Goal: Information Seeking & Learning: Learn about a topic

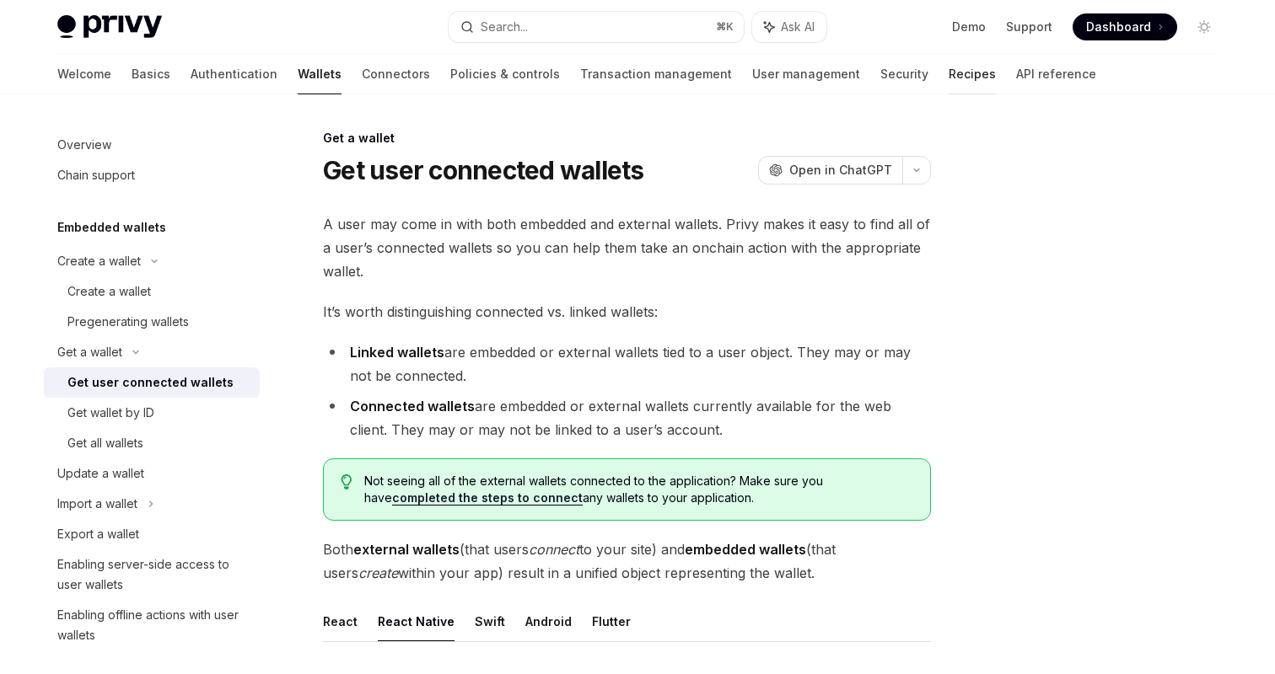
click at [949, 67] on link "Recipes" at bounding box center [972, 74] width 47 height 40
type textarea "*"
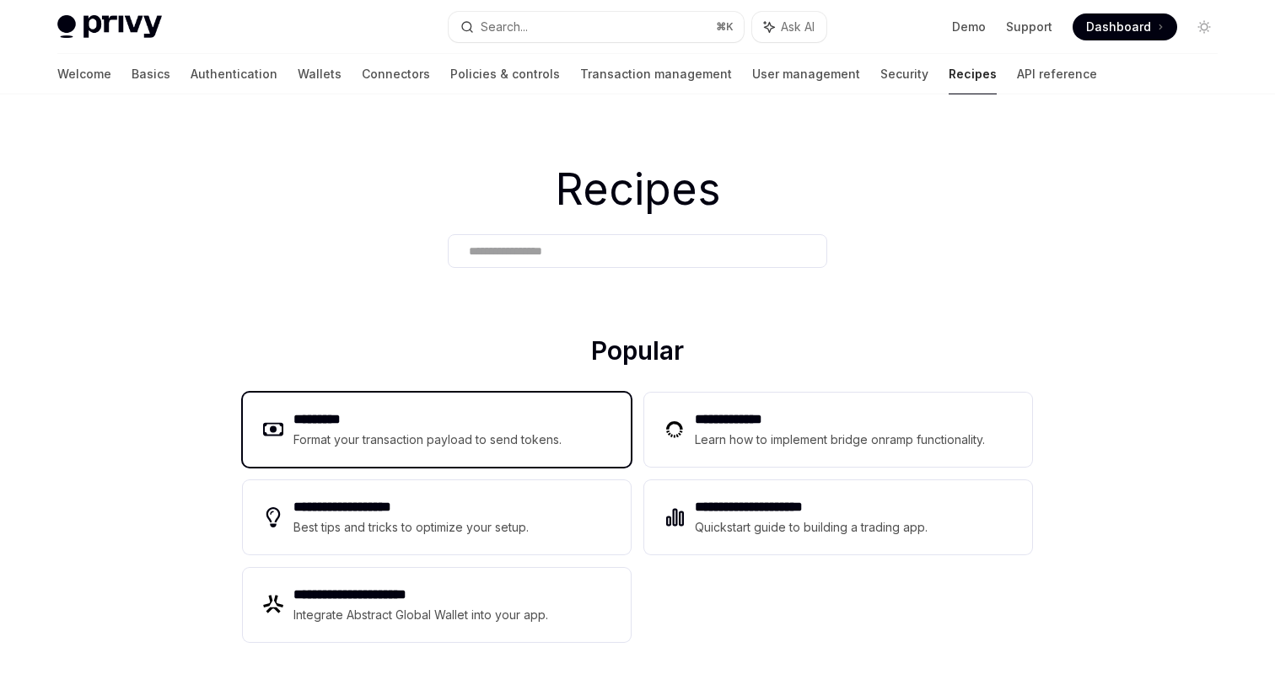
click at [374, 427] on h2 "*********" at bounding box center [427, 420] width 269 height 20
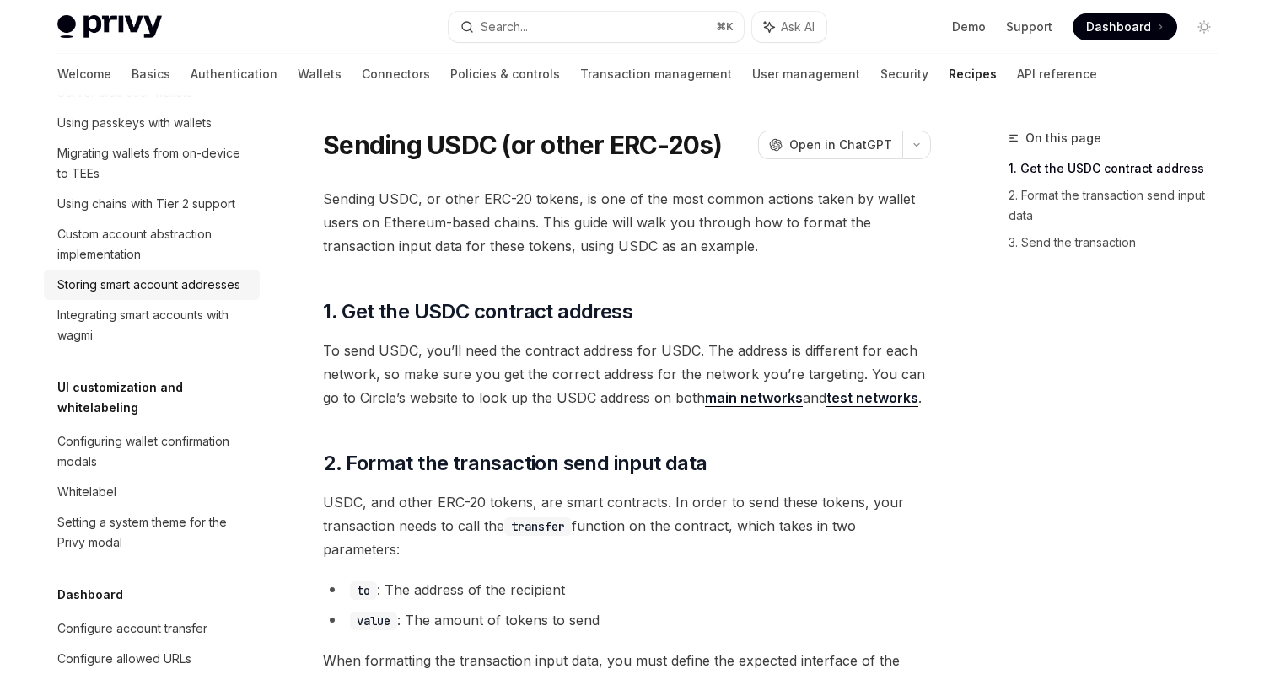
scroll to position [577, 0]
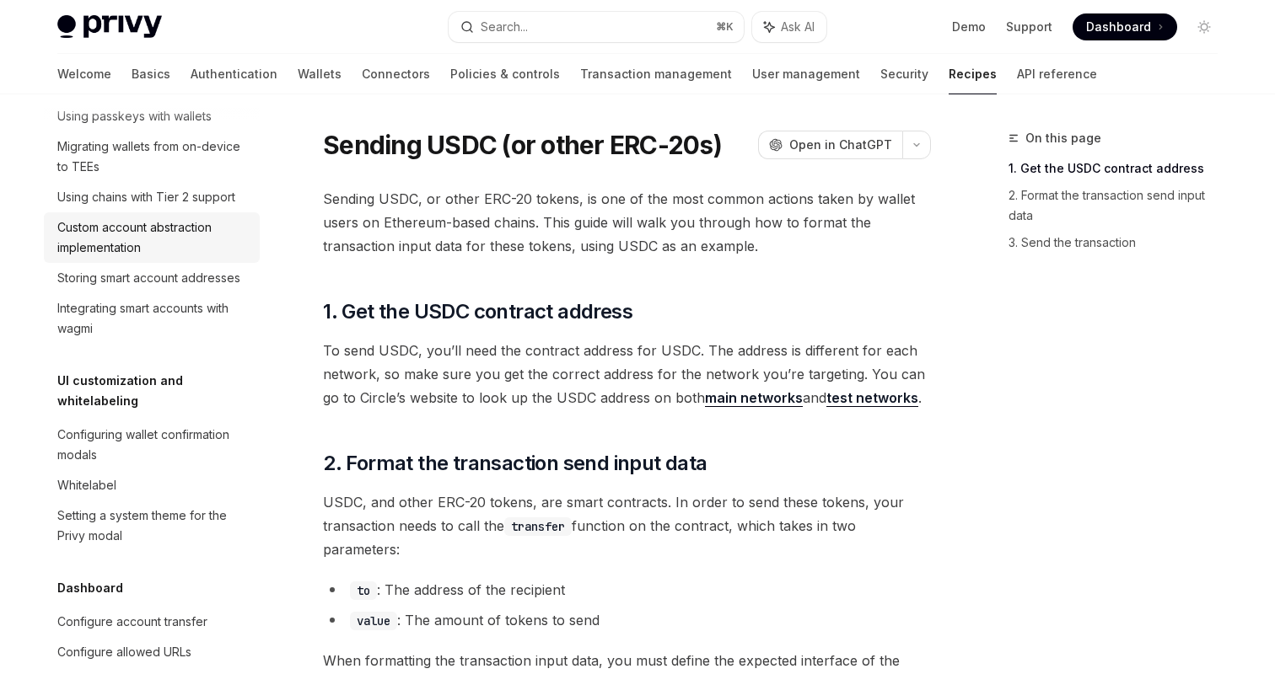
click at [180, 234] on div "Custom account abstraction implementation" at bounding box center [153, 238] width 192 height 40
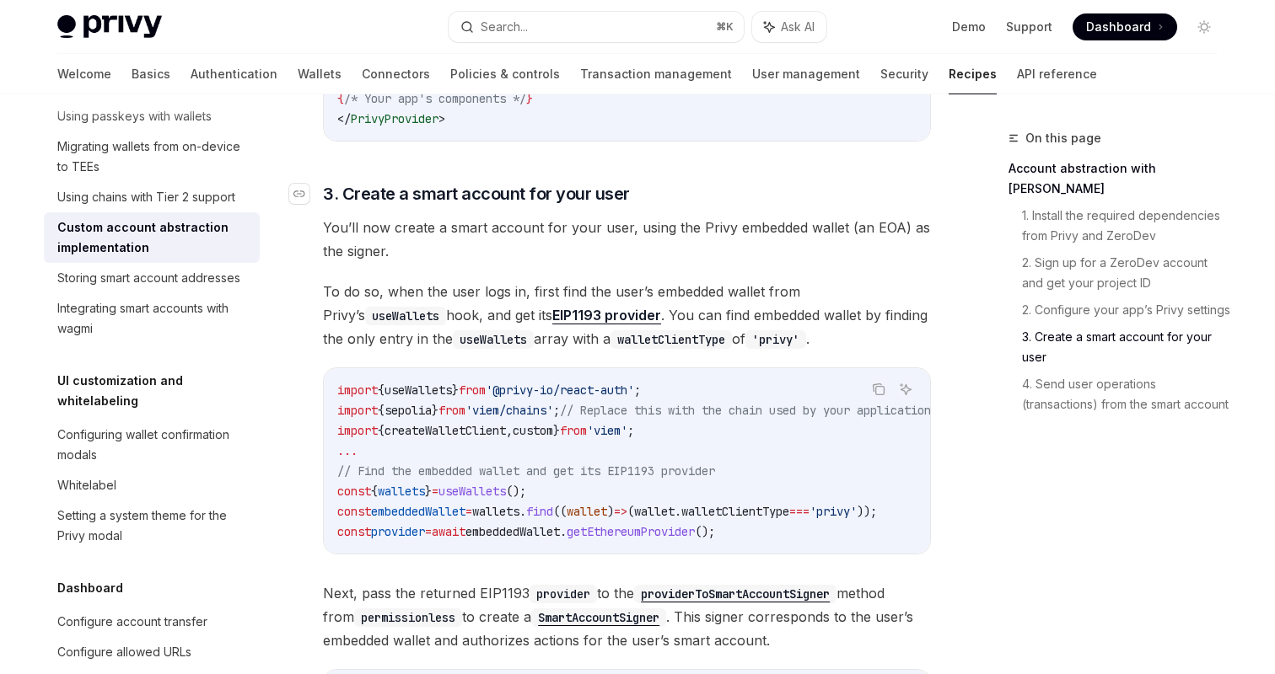
scroll to position [1351, 0]
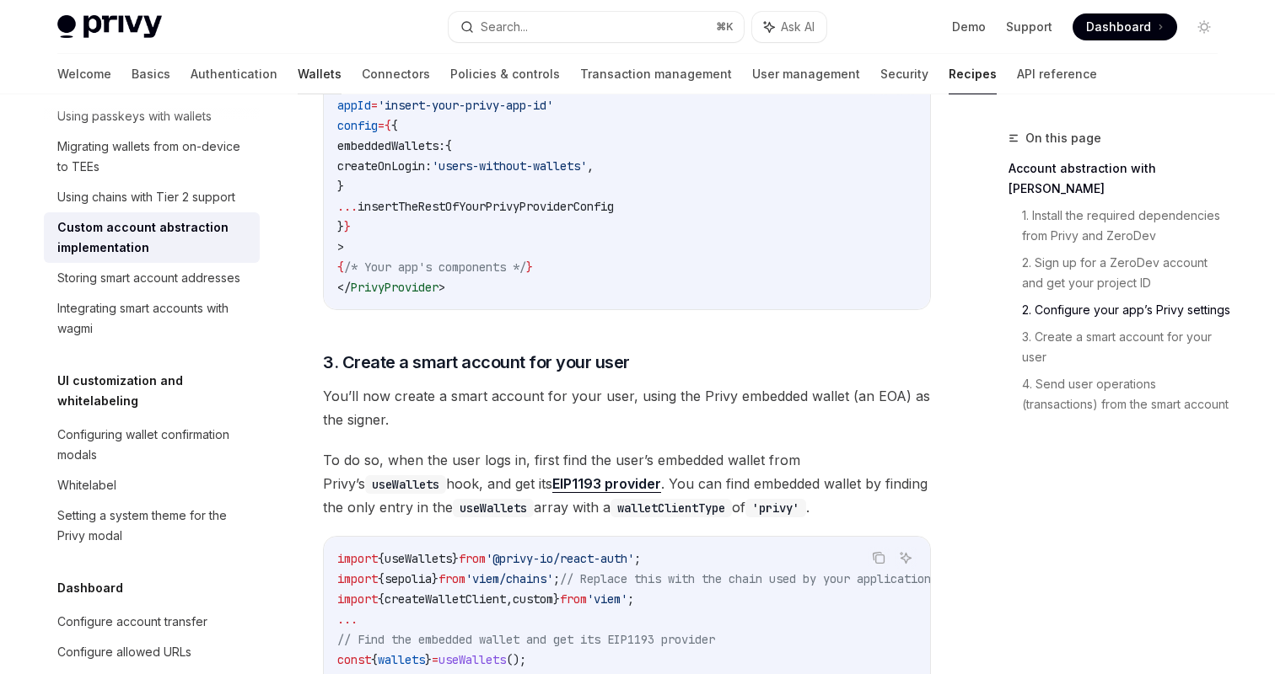
click at [298, 77] on link "Wallets" at bounding box center [320, 74] width 44 height 40
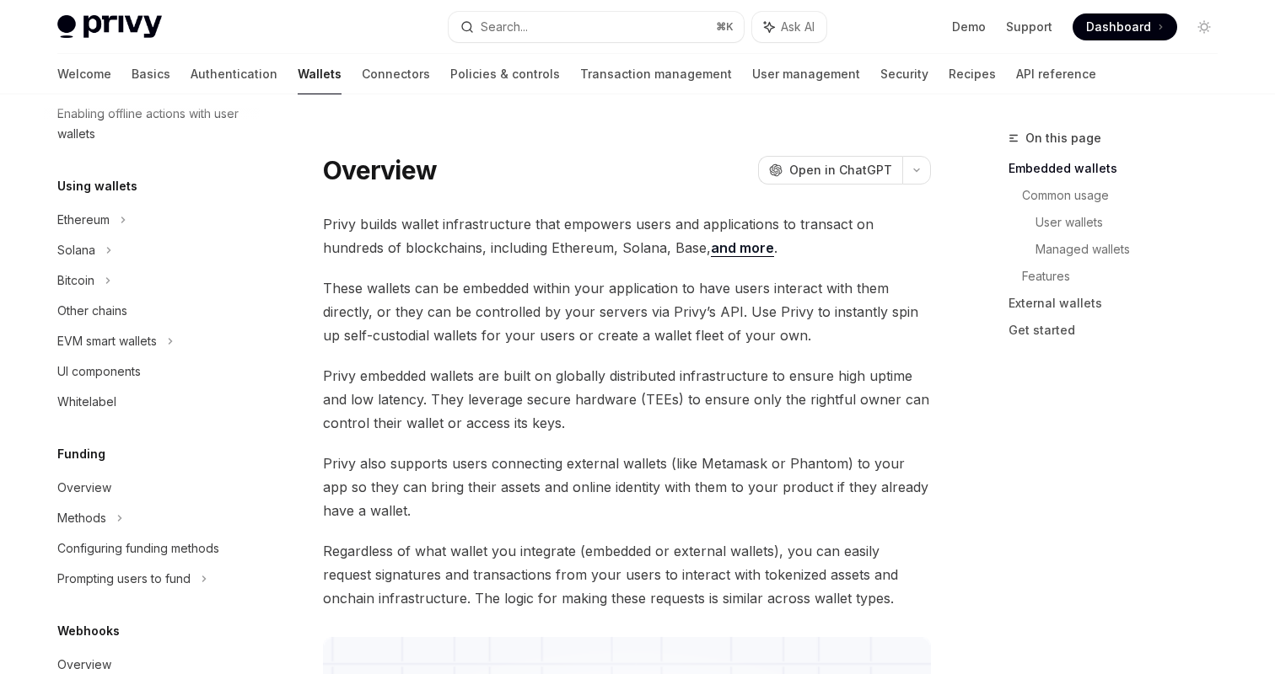
scroll to position [366, 0]
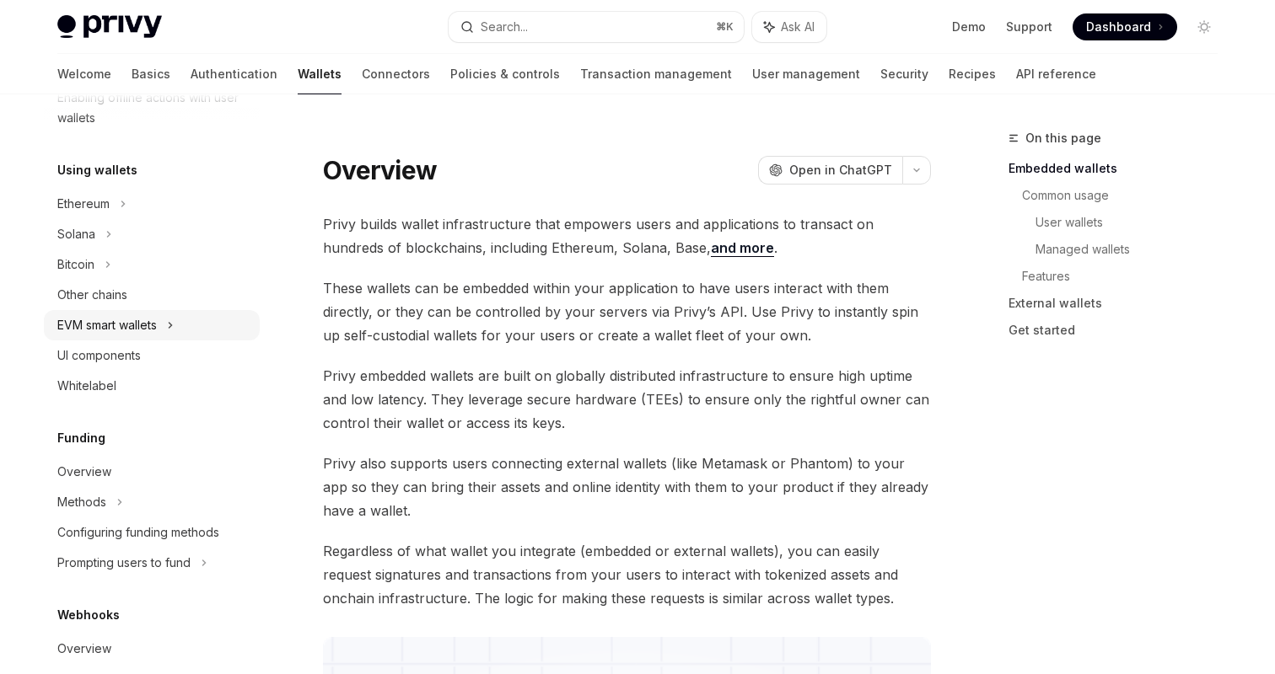
click at [148, 323] on div "EVM smart wallets" at bounding box center [106, 325] width 99 height 20
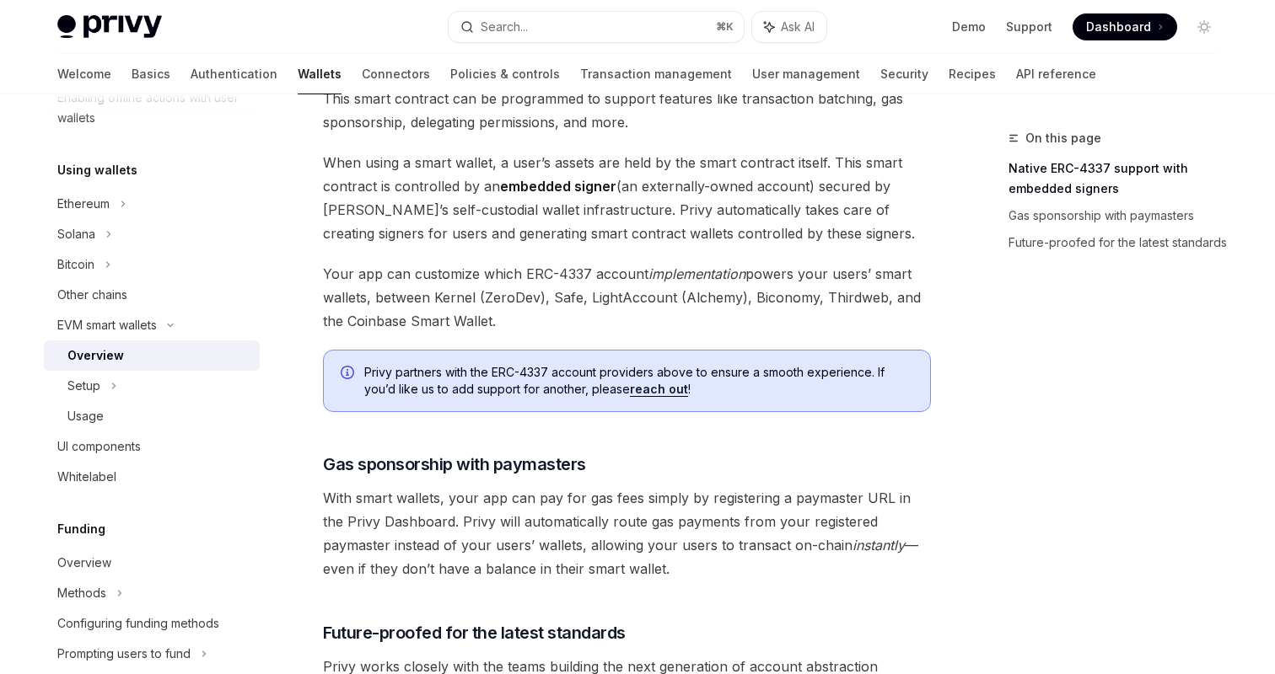
scroll to position [1349, 0]
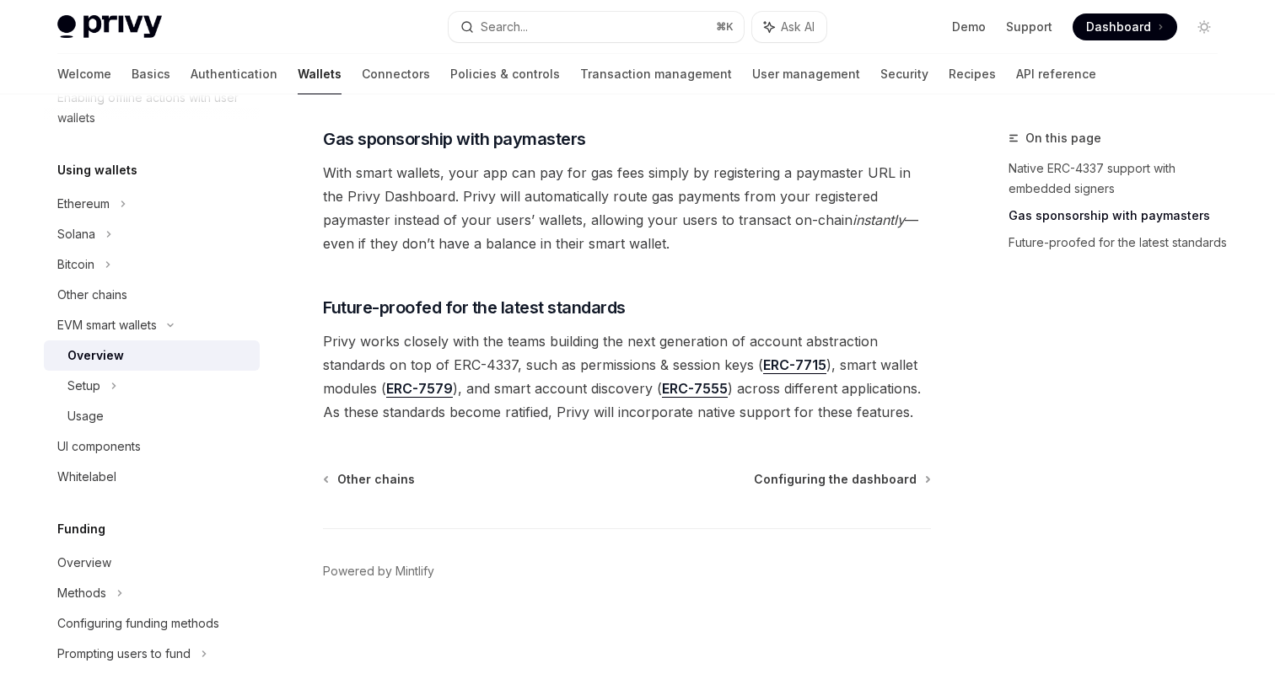
click at [821, 490] on div "Other chains Configuring the dashboard Powered by Mintlify" at bounding box center [627, 572] width 608 height 203
click at [803, 481] on span "Configuring the dashboard" at bounding box center [835, 479] width 163 height 17
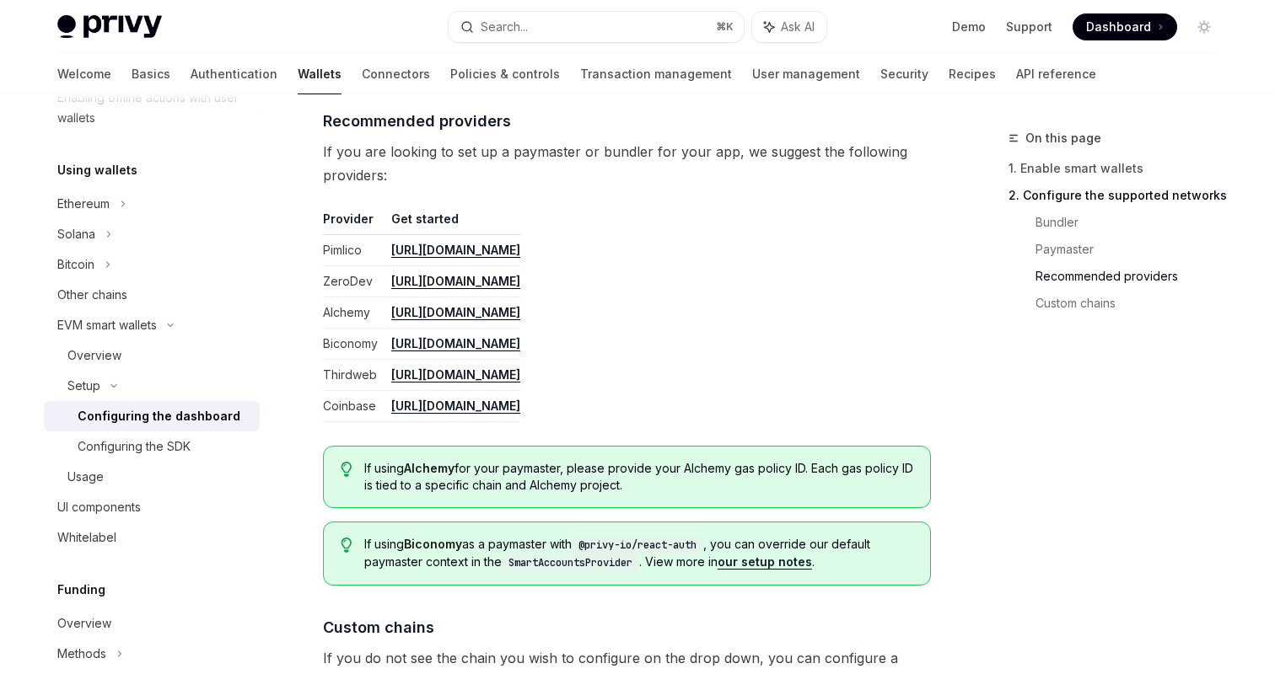
scroll to position [2335, 0]
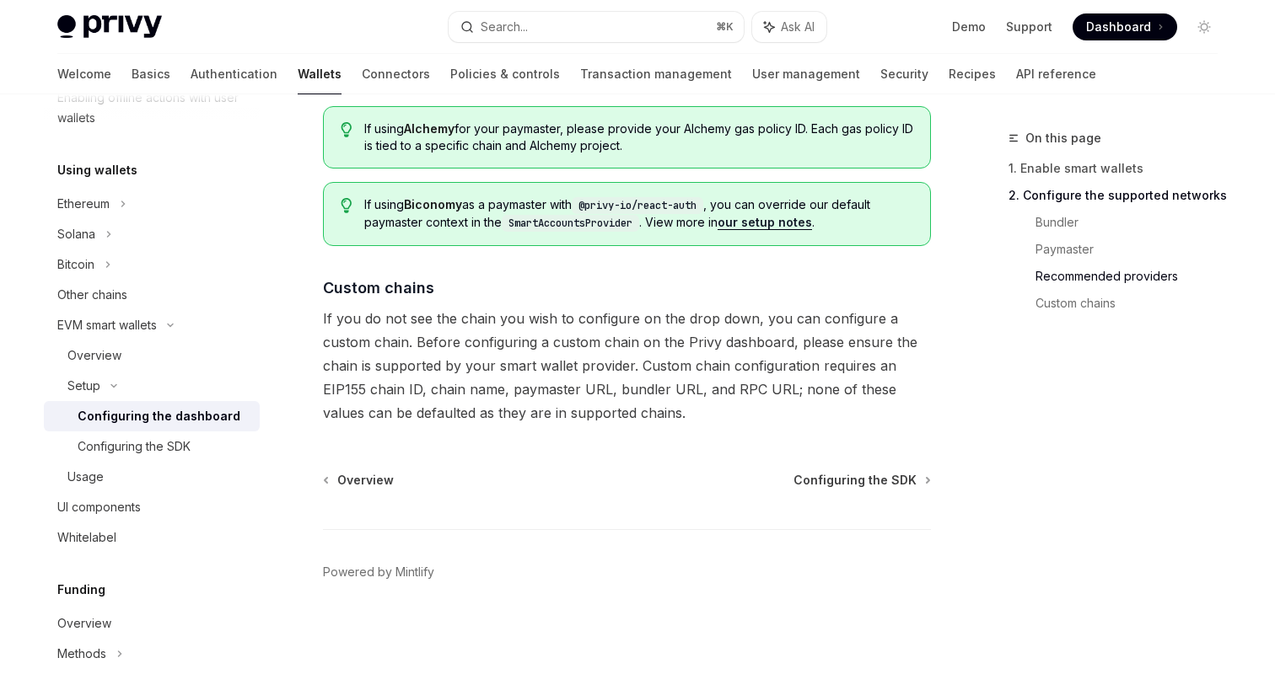
click at [862, 504] on div "Overview Configuring the SDK Powered by Mintlify" at bounding box center [627, 573] width 608 height 203
click at [862, 488] on div "Overview Configuring the SDK Powered by Mintlify" at bounding box center [627, 573] width 608 height 203
click at [855, 476] on span "Configuring the SDK" at bounding box center [854, 480] width 123 height 17
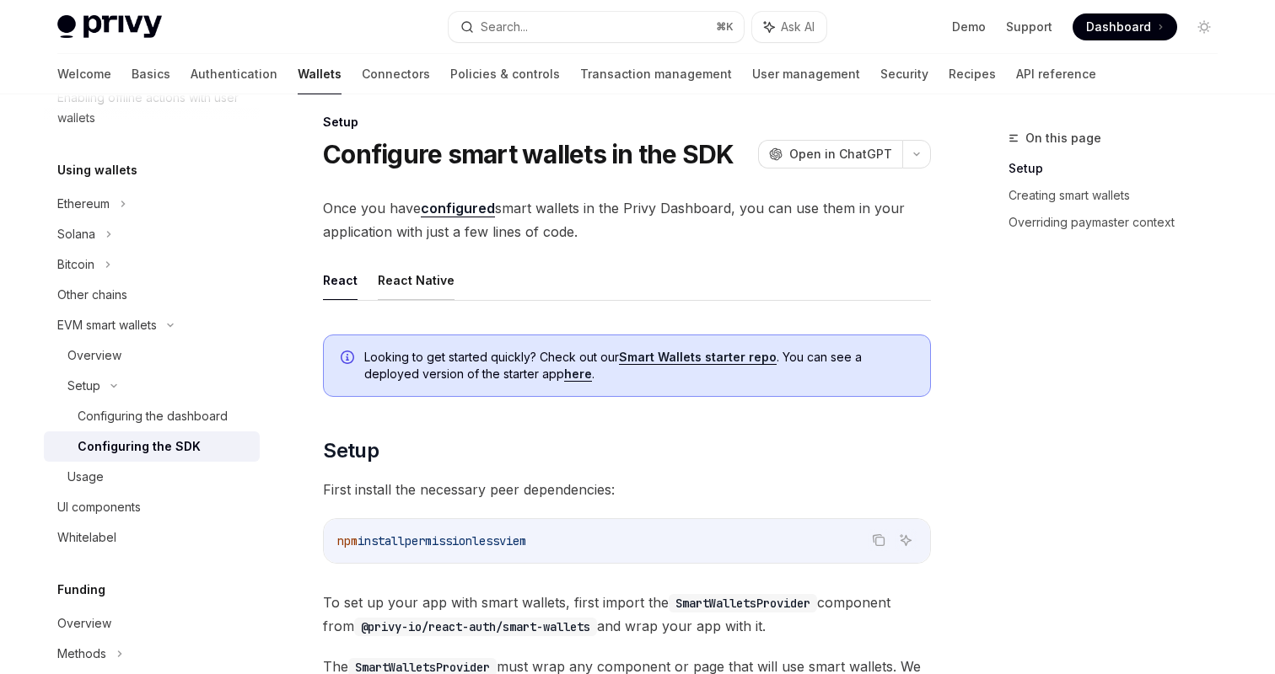
click at [417, 266] on button "React Native" at bounding box center [416, 281] width 77 height 40
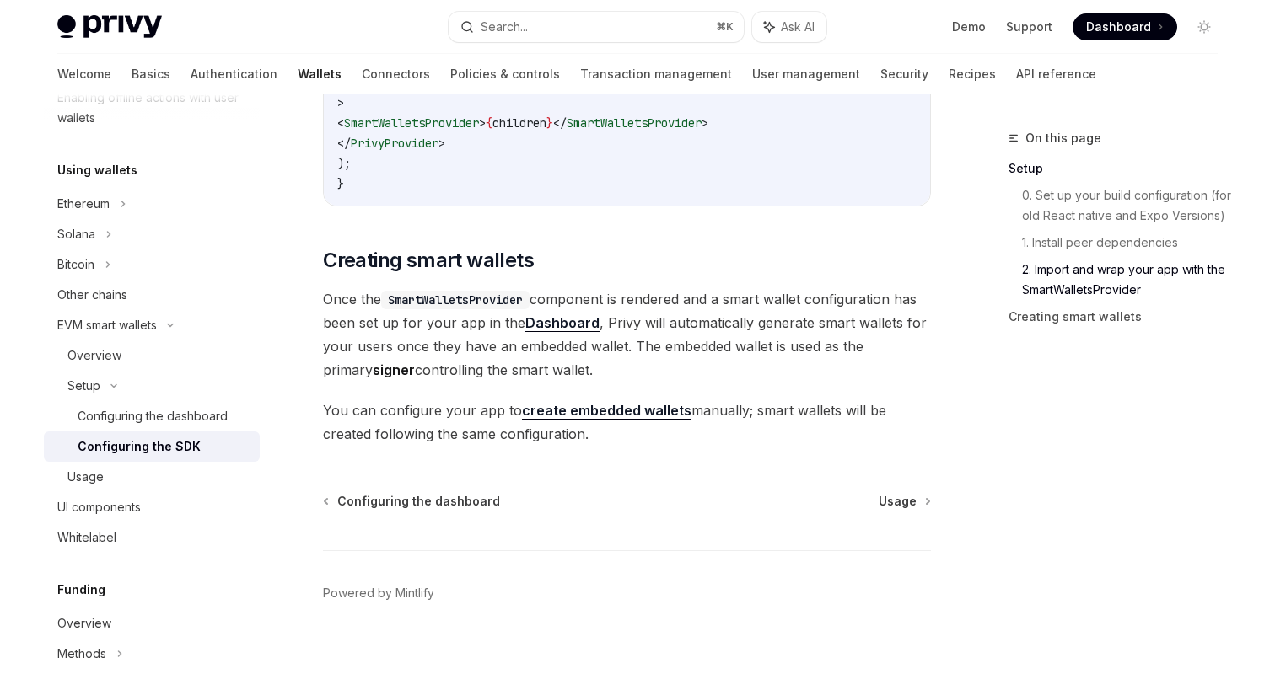
scroll to position [1519, 0]
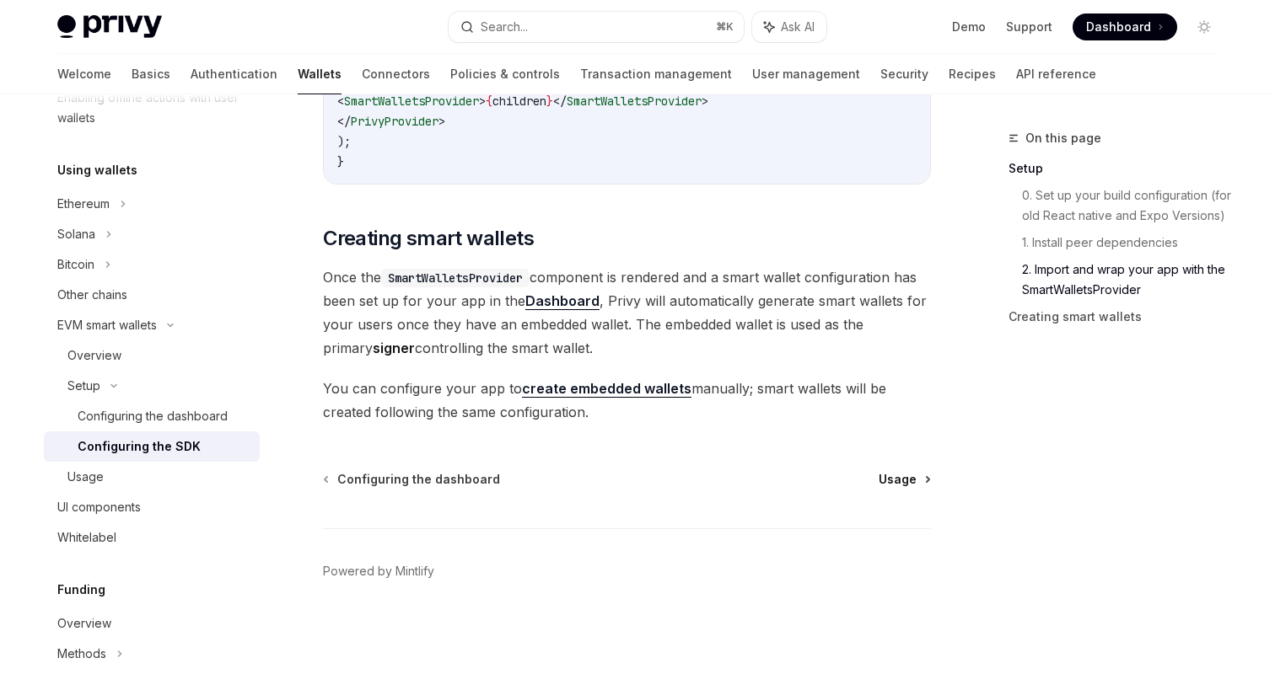
click at [887, 476] on span "Usage" at bounding box center [898, 479] width 38 height 17
type textarea "*"
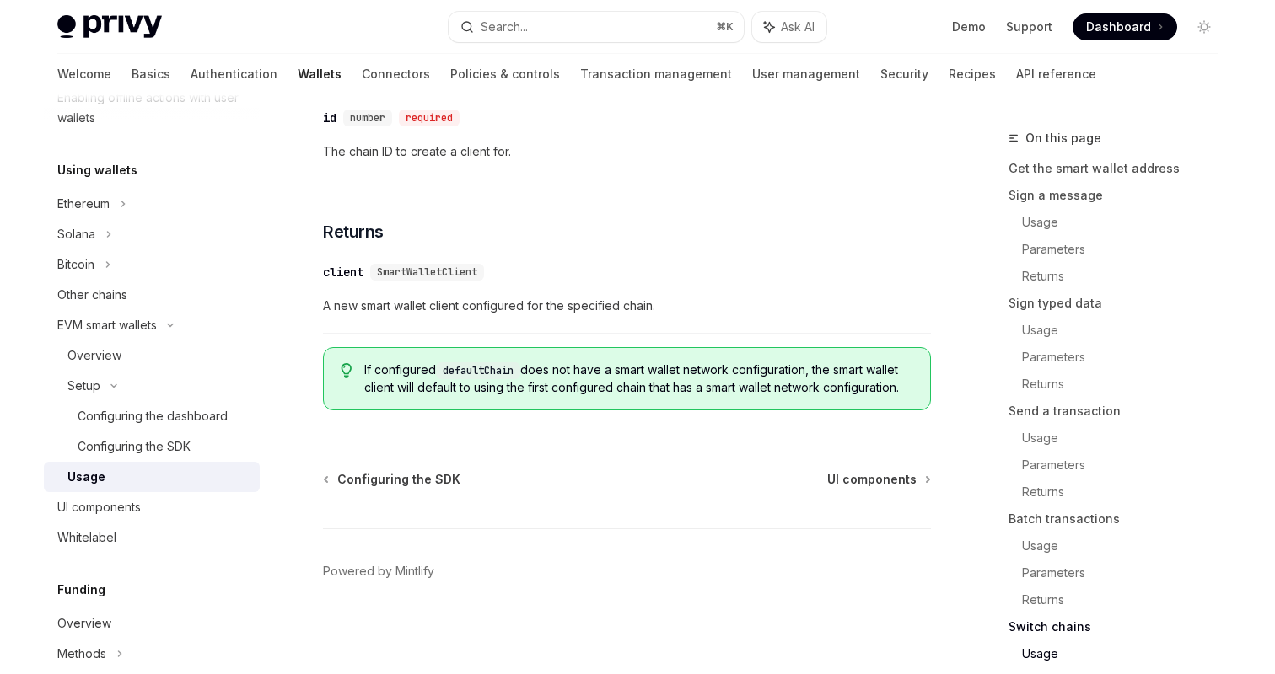
scroll to position [5292, 0]
click at [513, 21] on div "Search..." at bounding box center [504, 27] width 47 height 20
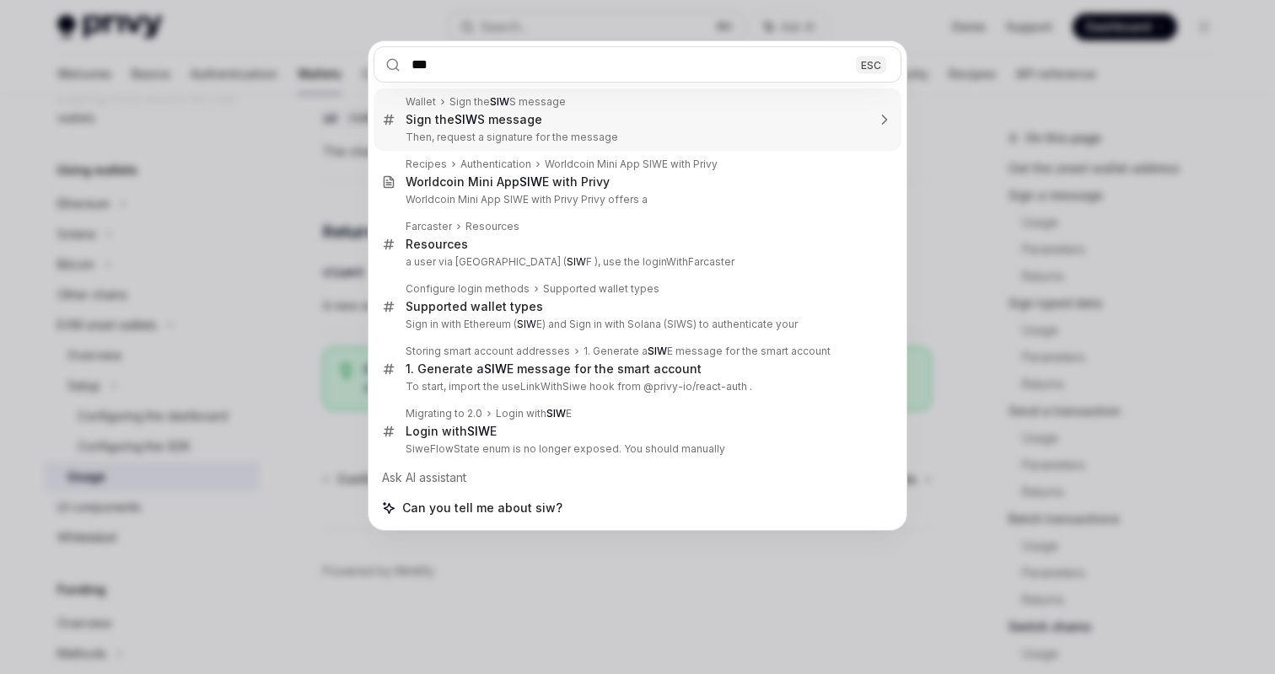
type input "****"
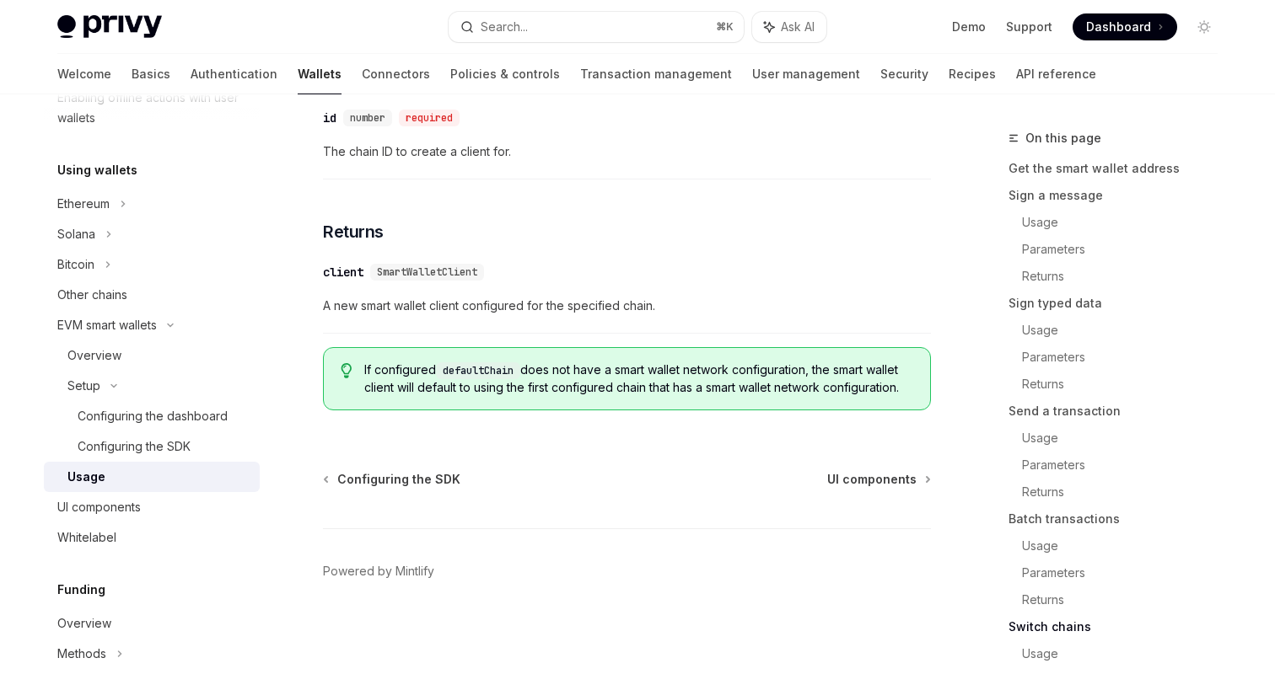
type textarea "*"
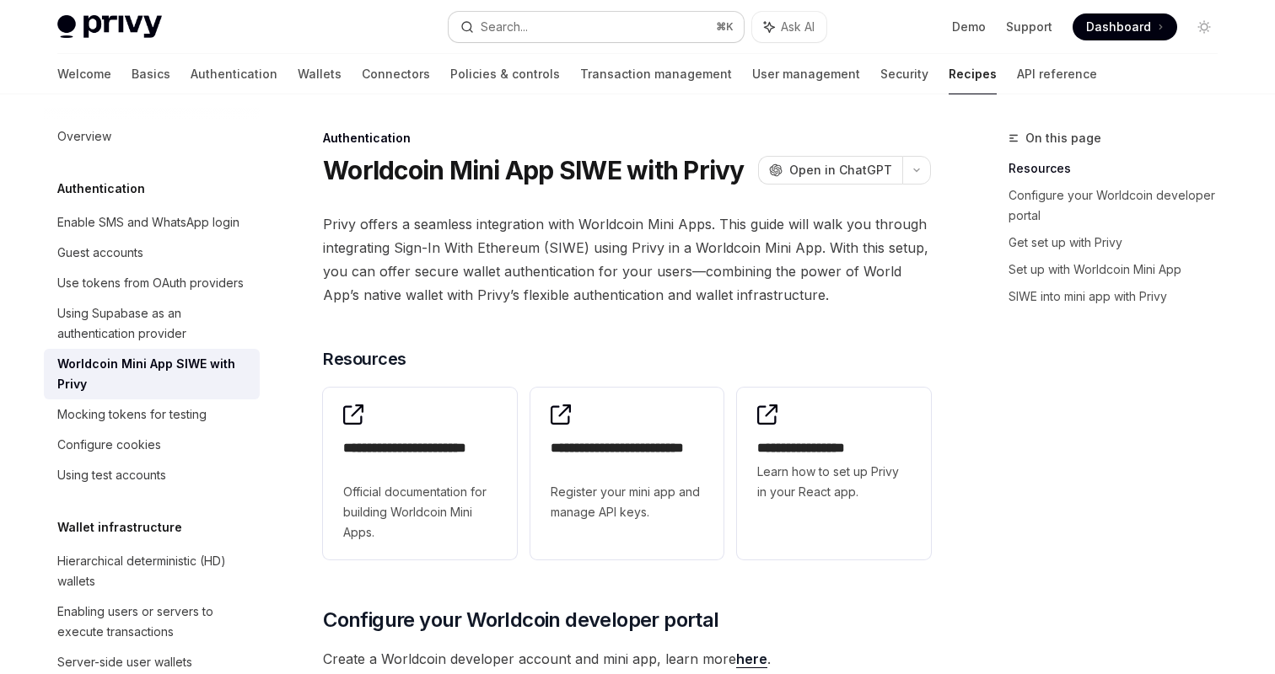
click at [591, 26] on button "Search... ⌘ K" at bounding box center [596, 27] width 295 height 30
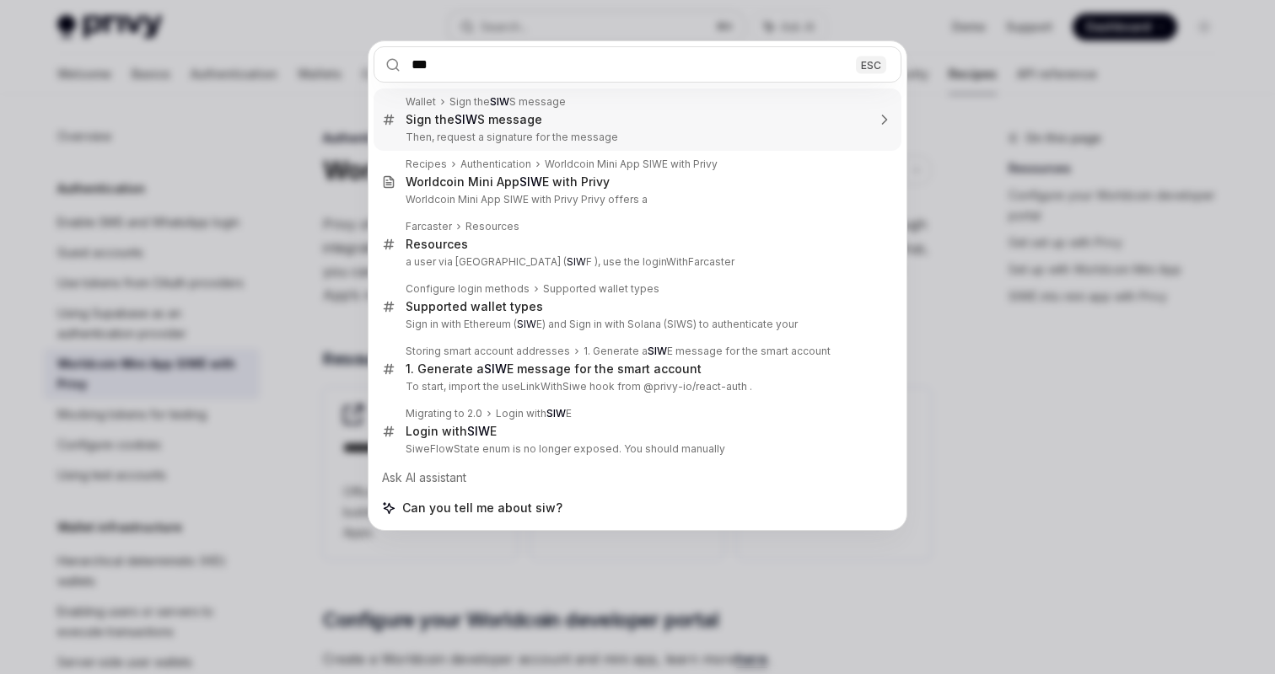
type input "****"
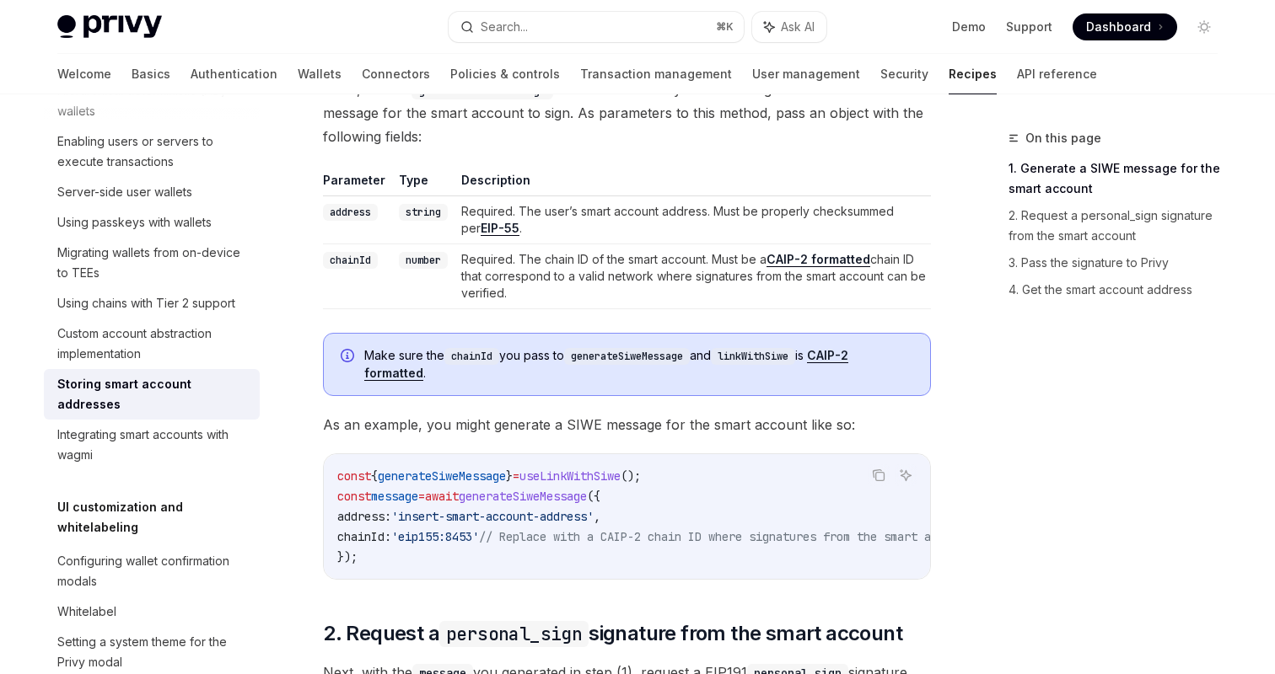
scroll to position [726, 0]
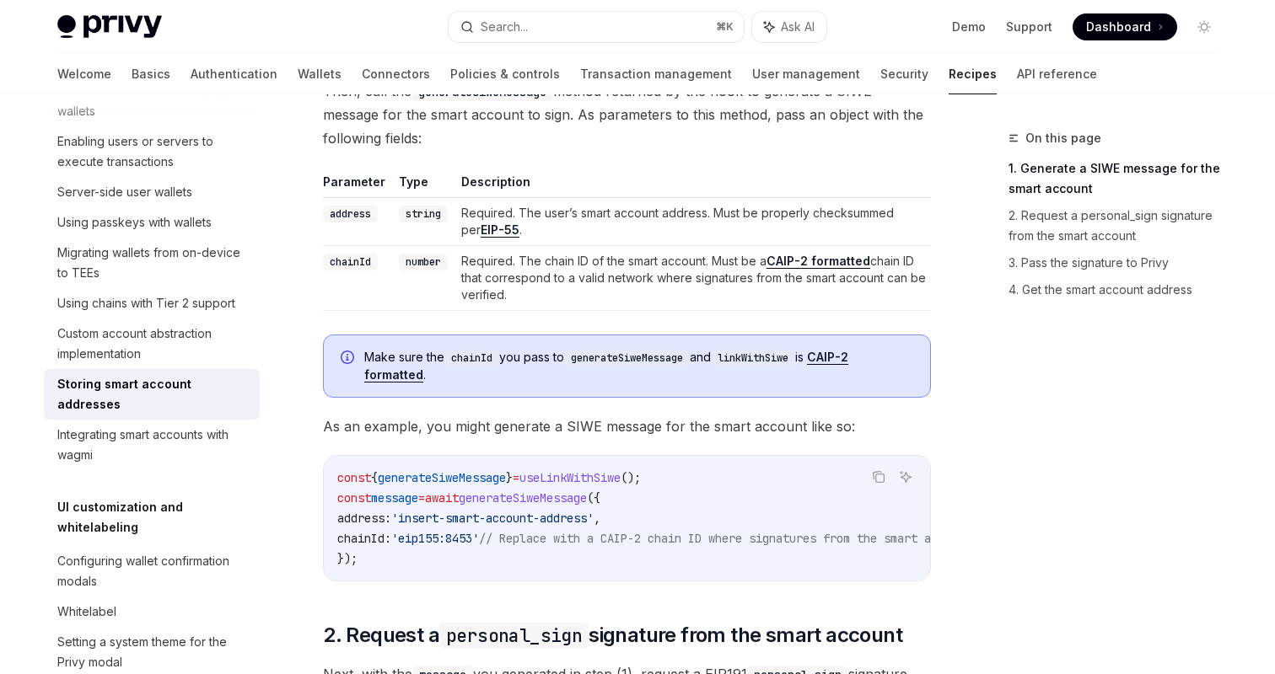
click at [846, 355] on link "CAIP-2 formatted" at bounding box center [606, 366] width 484 height 33
type textarea "*"
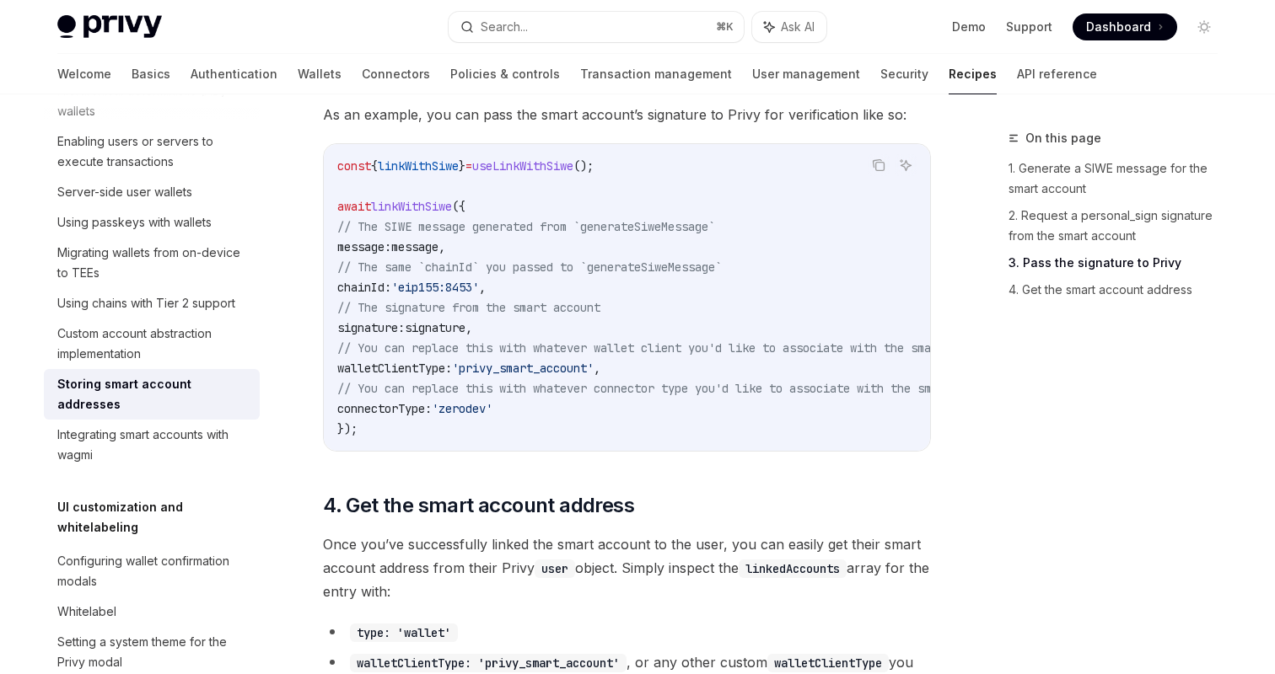
scroll to position [2025, 0]
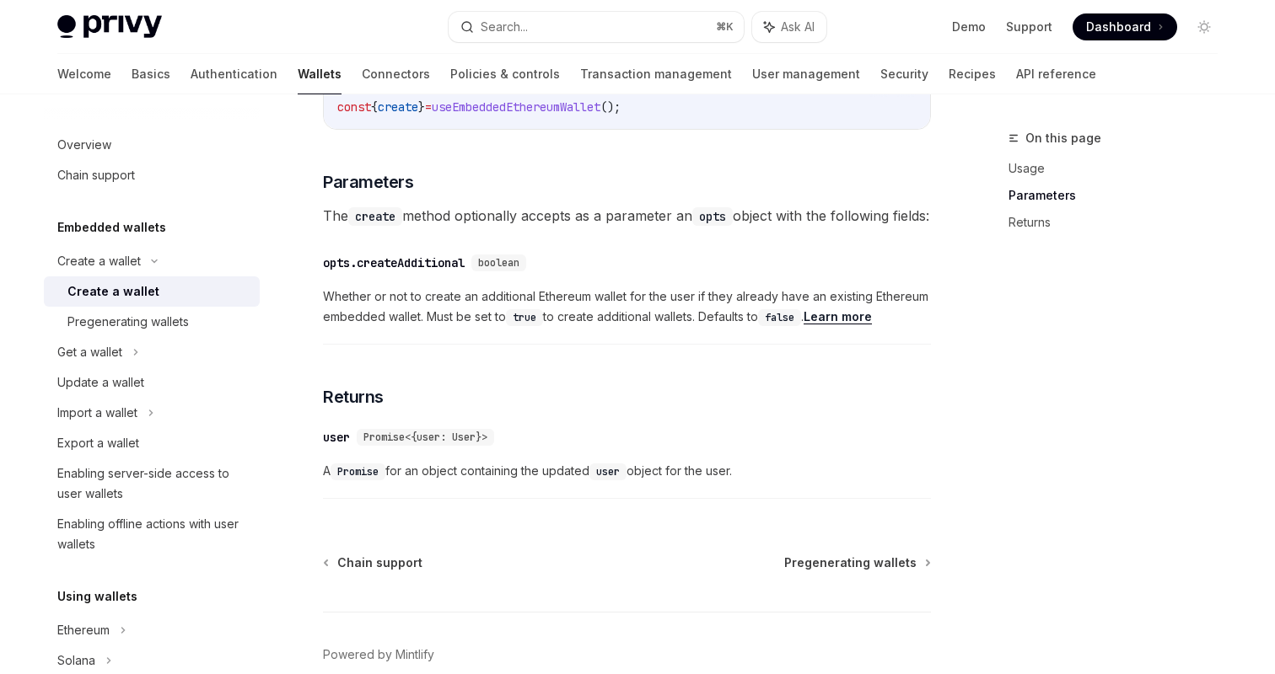
scroll to position [742, 0]
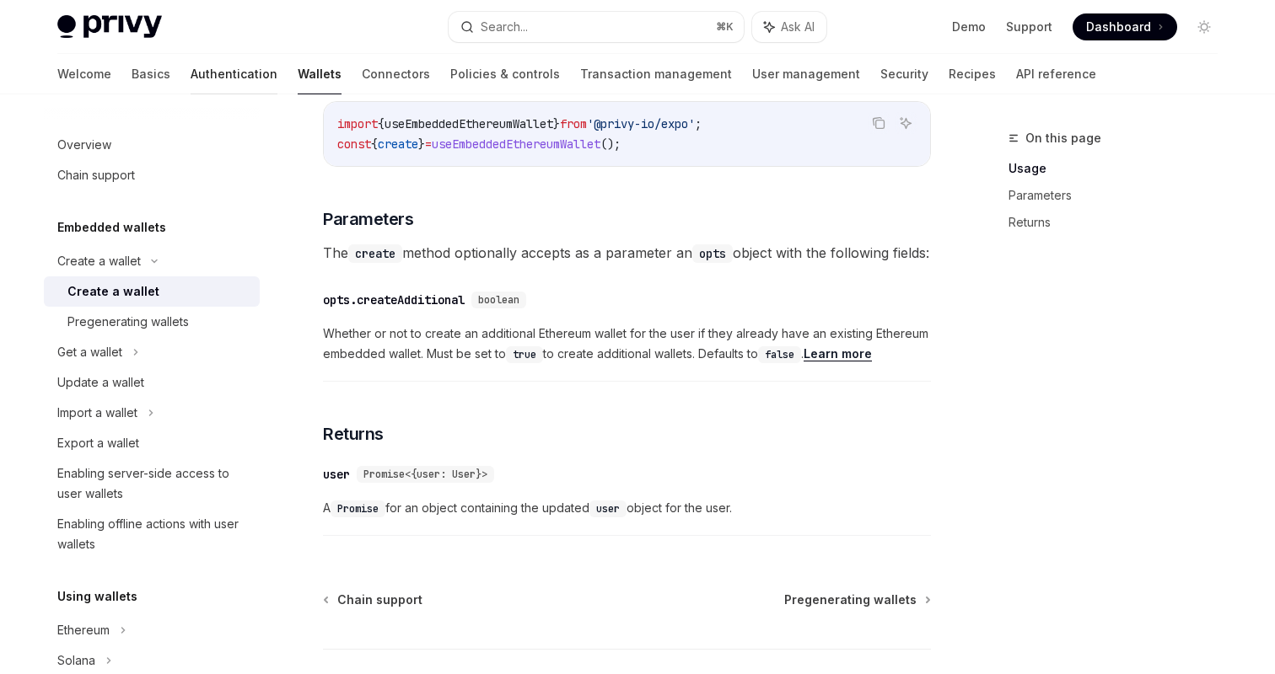
click at [191, 79] on link "Authentication" at bounding box center [234, 74] width 87 height 40
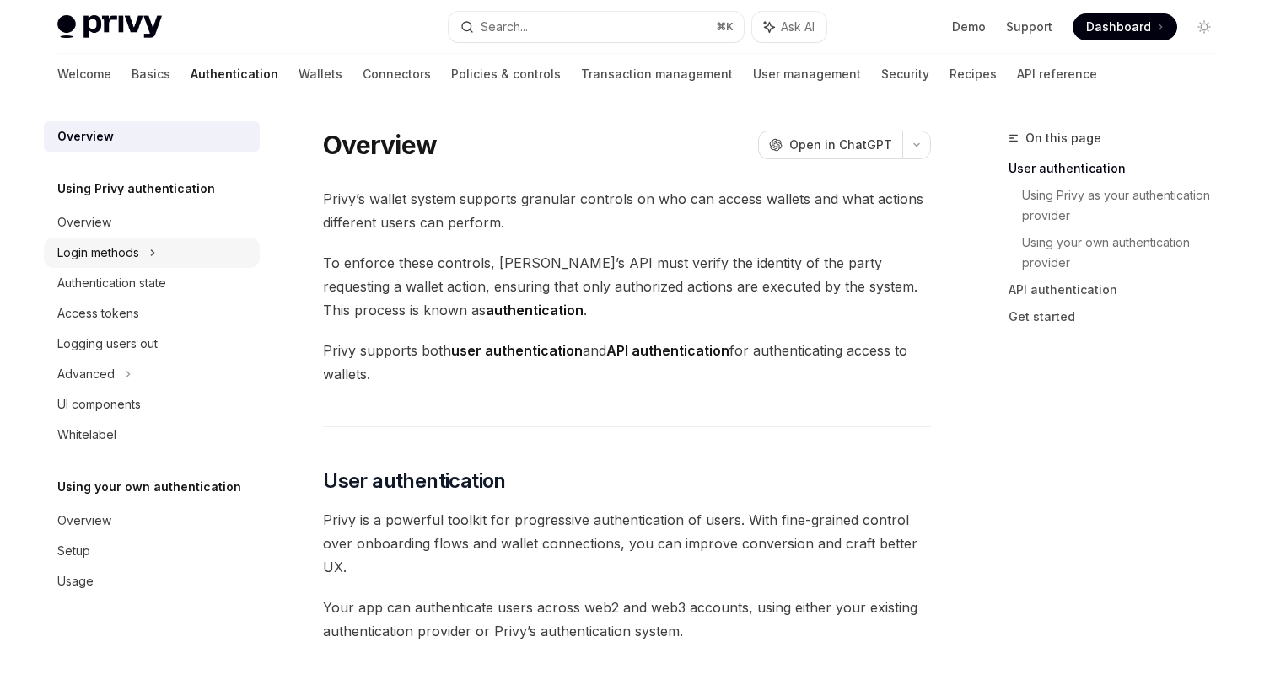
click at [151, 250] on icon at bounding box center [152, 253] width 7 height 20
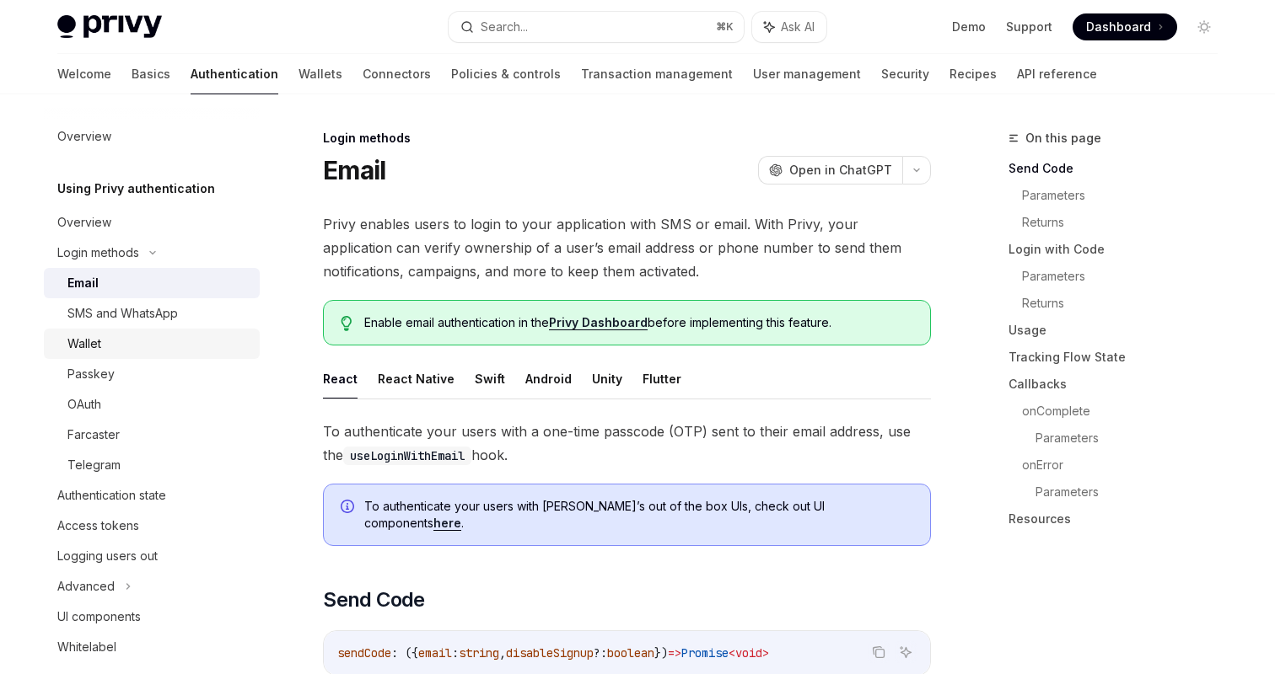
click at [99, 352] on div "Wallet" at bounding box center [84, 344] width 34 height 20
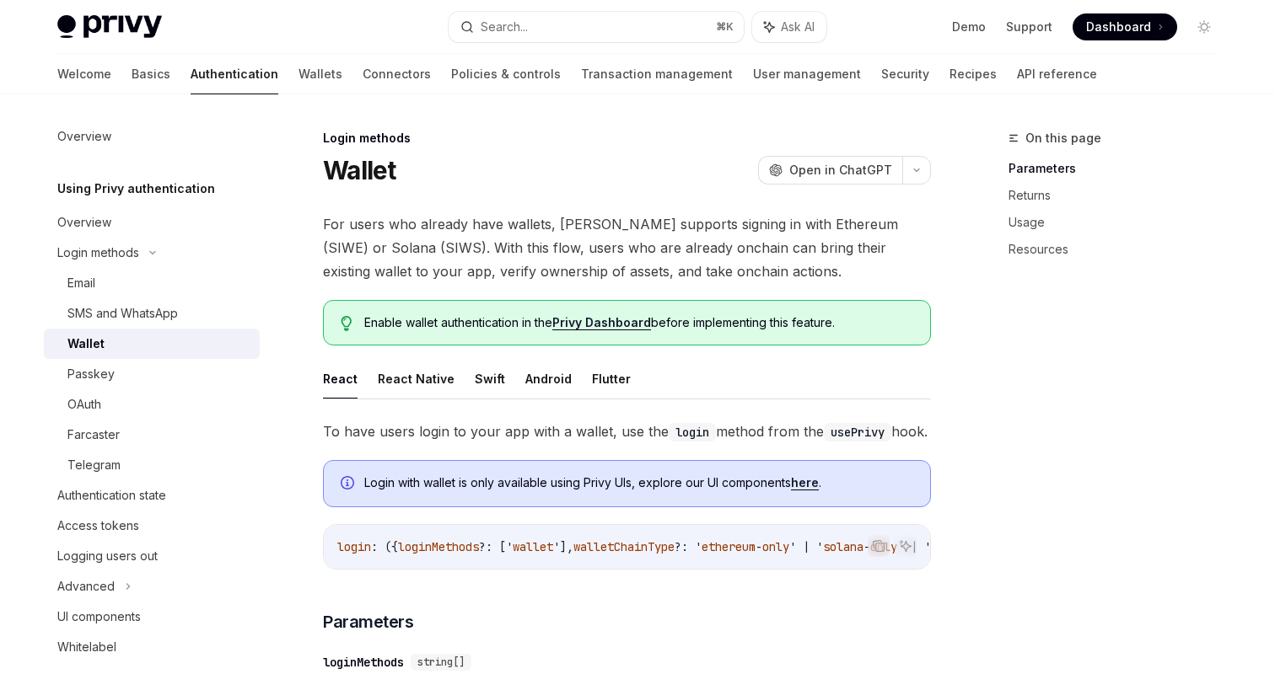
click at [124, 340] on div "Wallet" at bounding box center [158, 344] width 182 height 20
click at [411, 382] on button "React Native" at bounding box center [416, 379] width 77 height 40
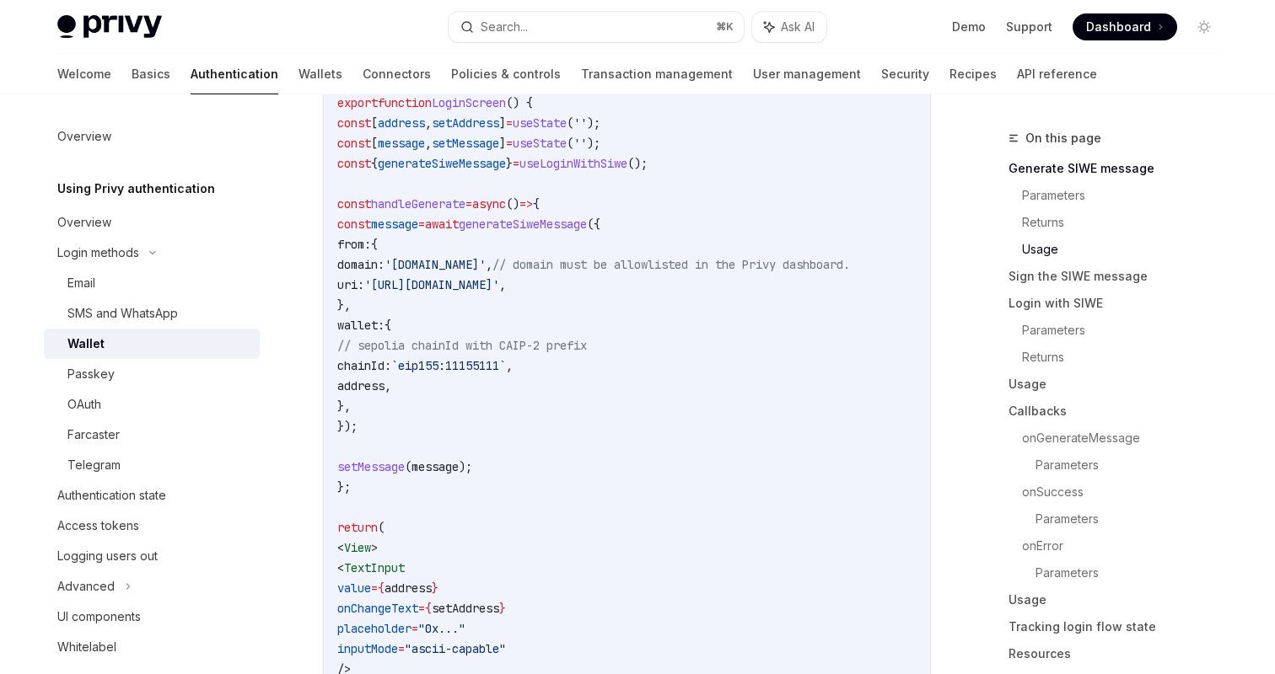
scroll to position [1497, 0]
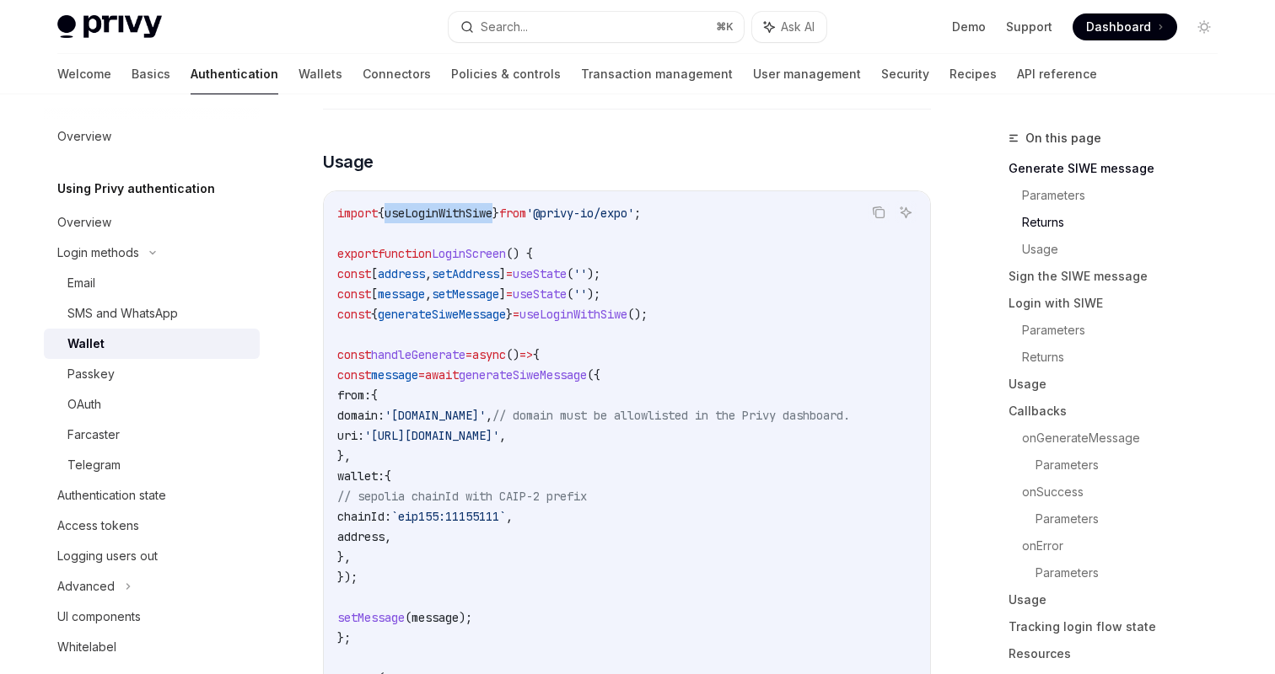
drag, startPoint x: 508, startPoint y: 221, endPoint x: 394, endPoint y: 221, distance: 113.8
click at [394, 221] on span "import { useLoginWithSiwe } from '@privy-io/expo' ;" at bounding box center [489, 213] width 304 height 15
copy span "useLoginWithSiwe"
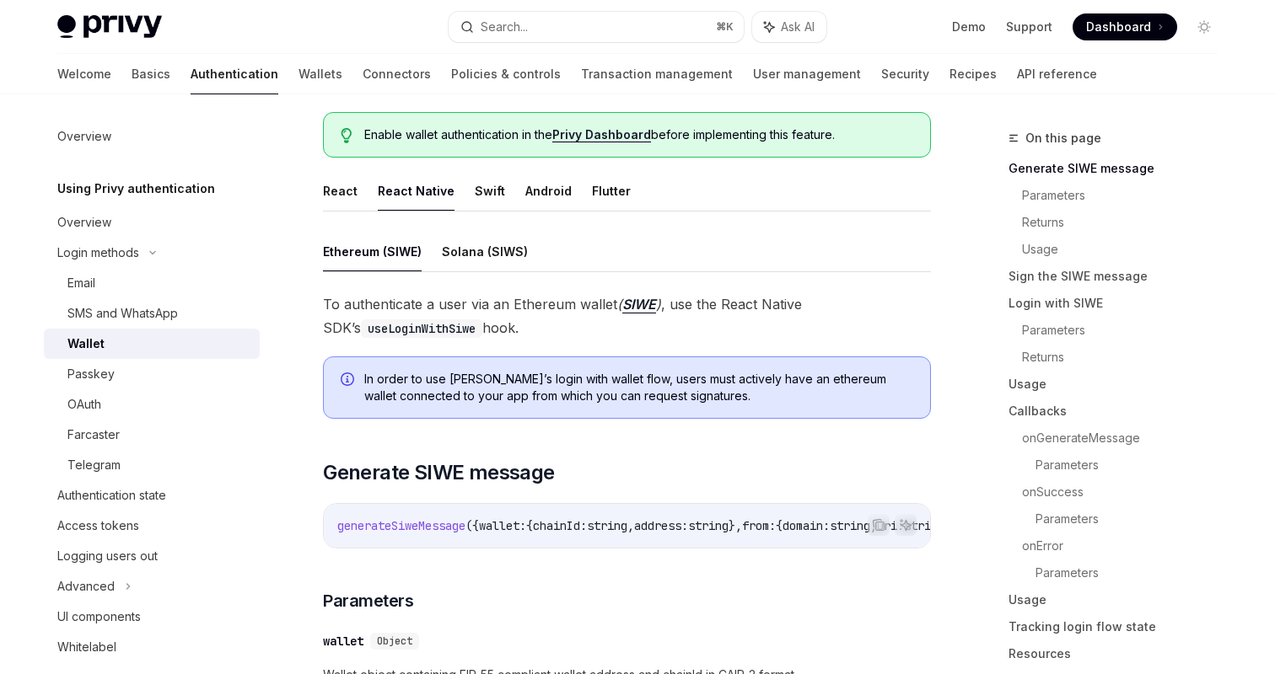
scroll to position [187, 0]
click at [336, 189] on button "React" at bounding box center [340, 192] width 35 height 40
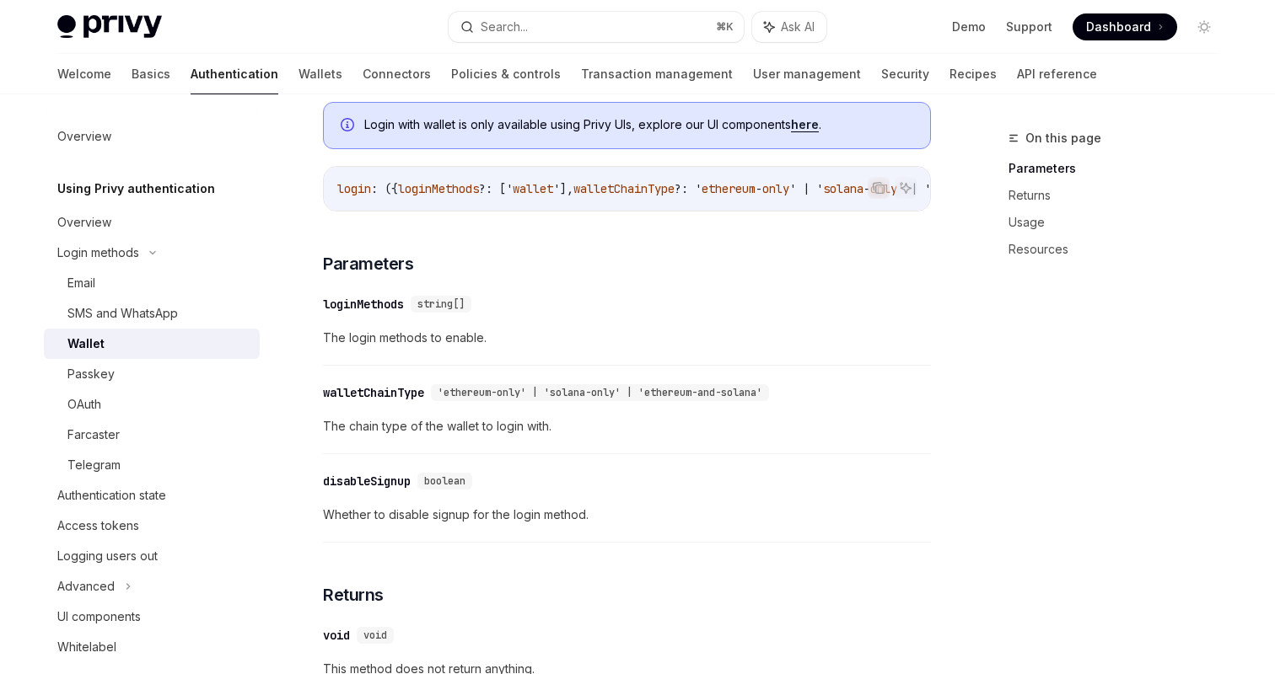
scroll to position [185, 0]
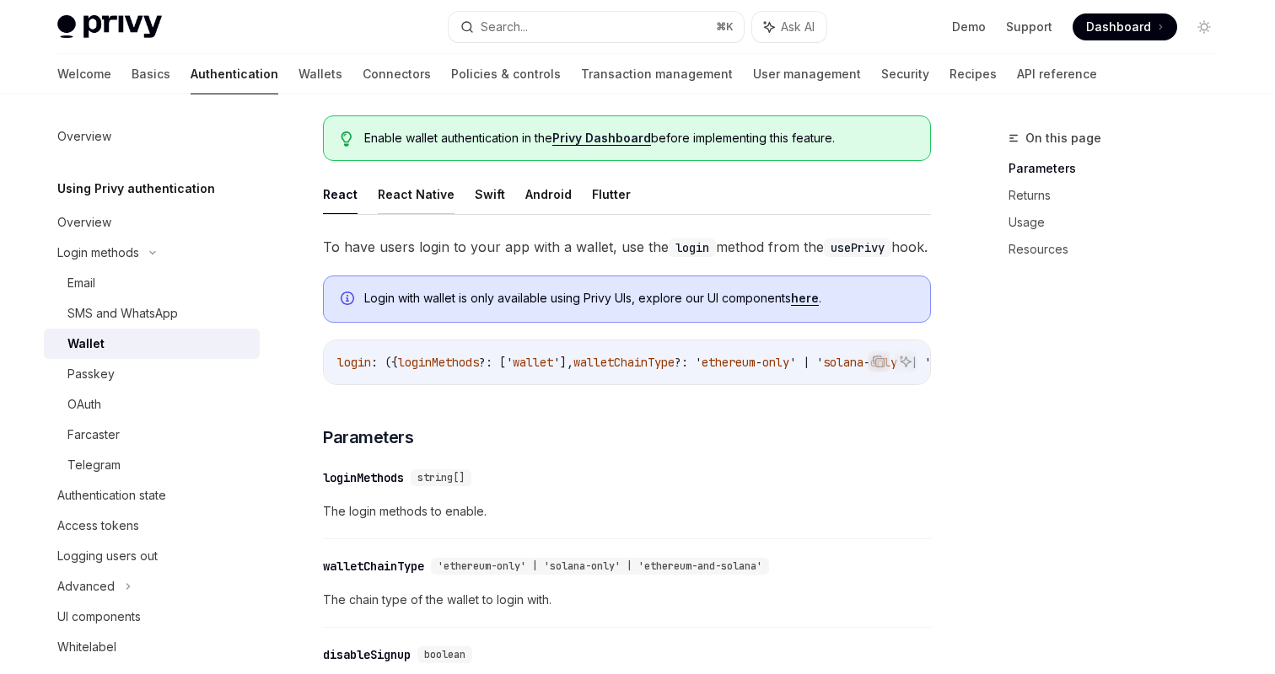
click at [423, 195] on button "React Native" at bounding box center [416, 195] width 77 height 40
type textarea "*"
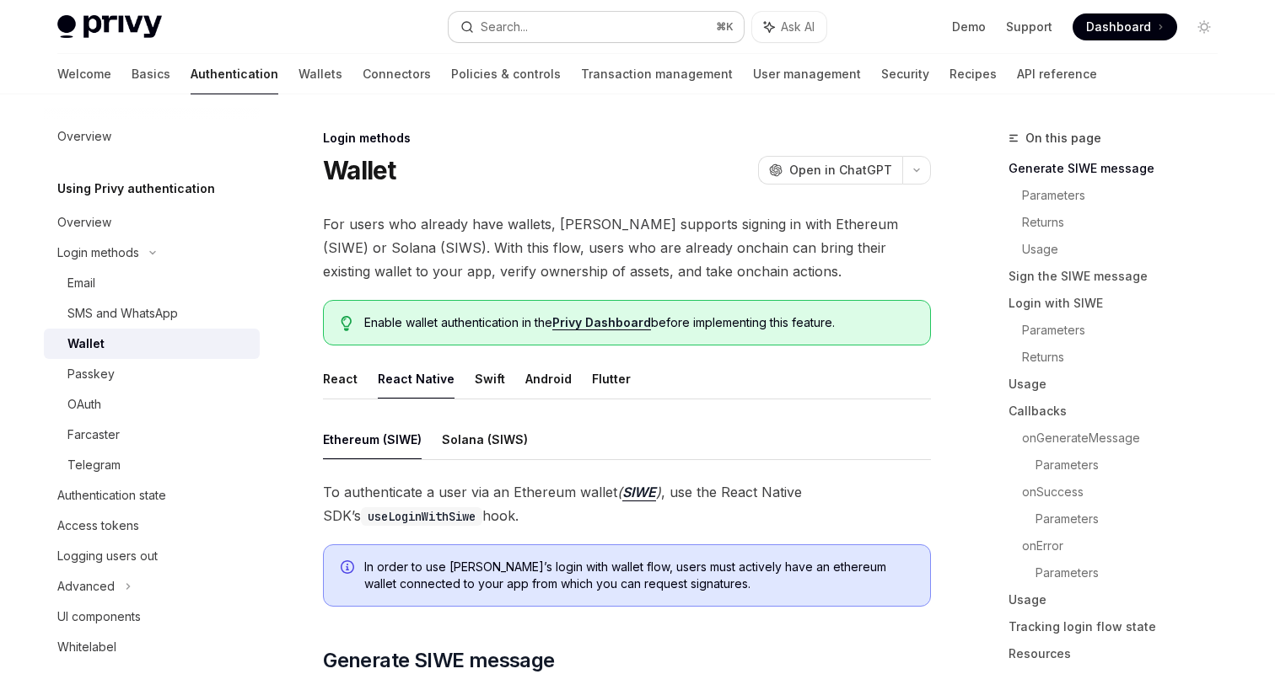
click at [574, 32] on button "Search... ⌘ K" at bounding box center [596, 27] width 295 height 30
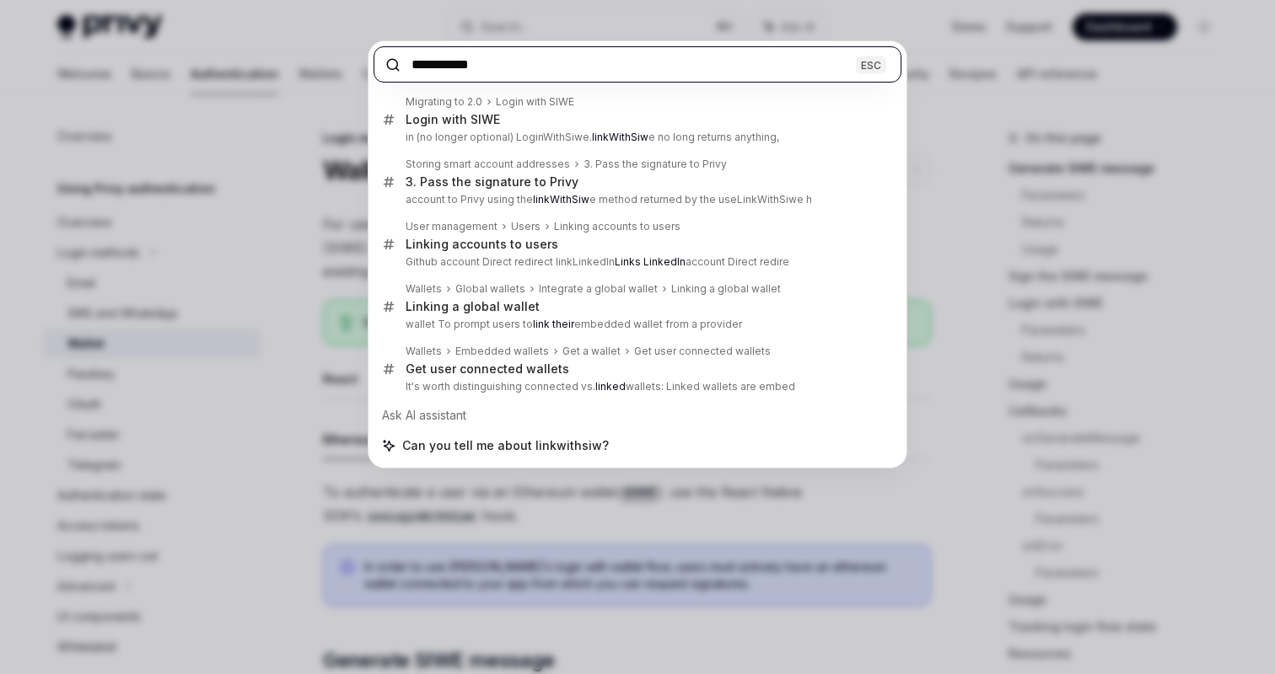
type input "**********"
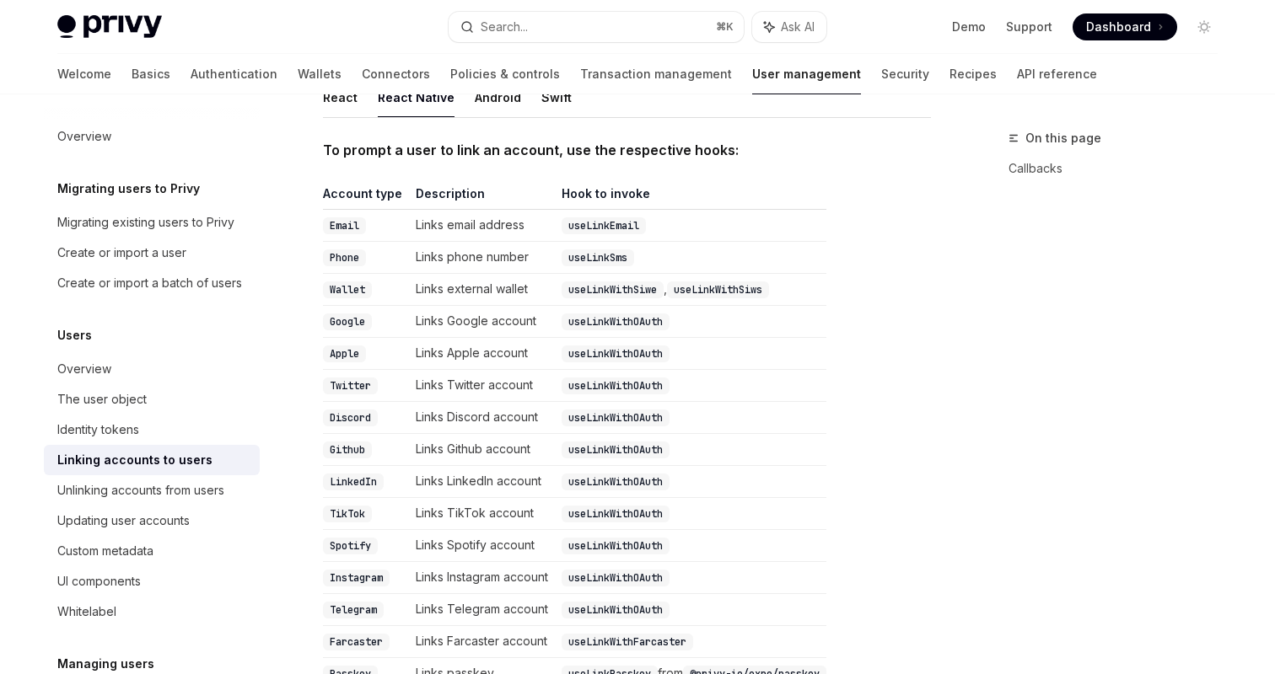
scroll to position [229, 0]
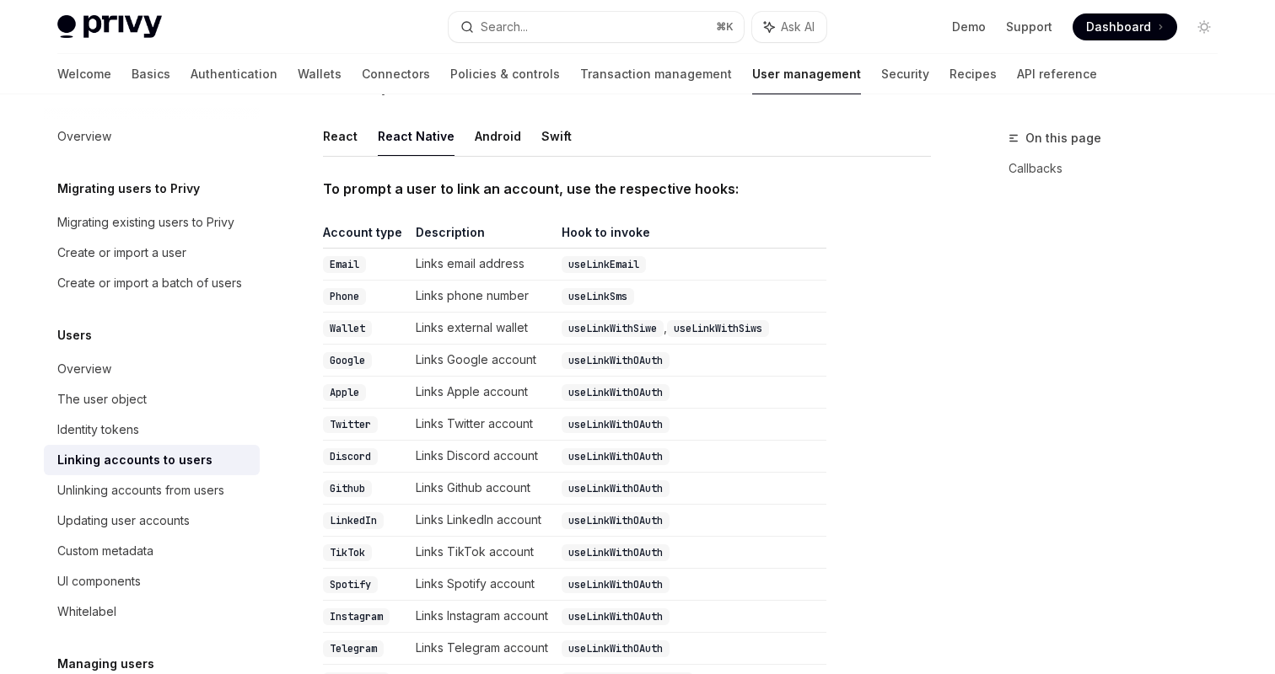
click at [643, 320] on code "useLinkWithSiwe" at bounding box center [613, 328] width 102 height 17
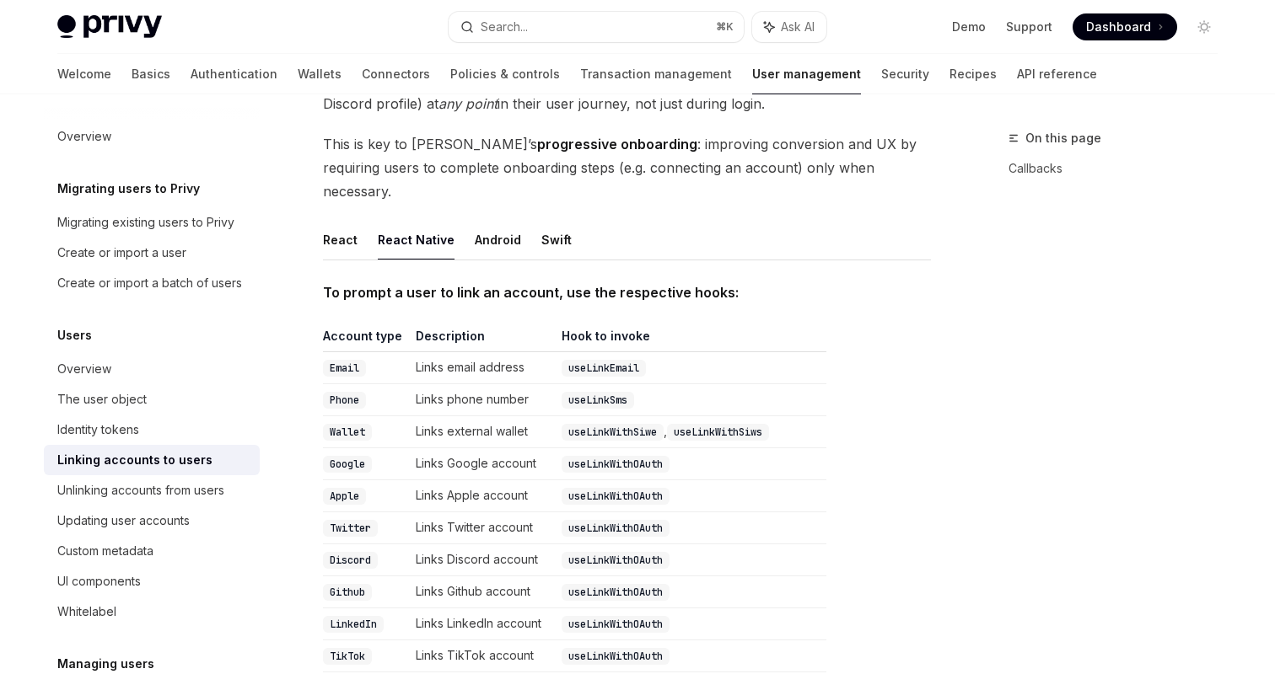
scroll to position [135, 0]
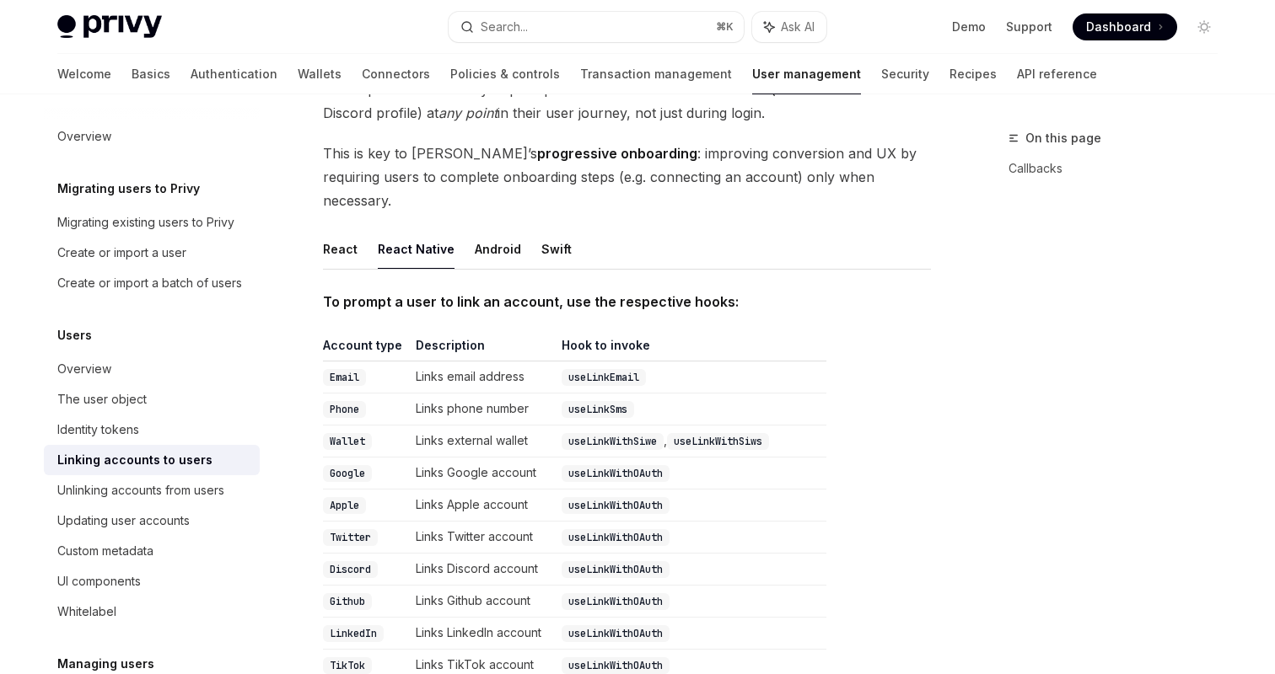
click at [342, 433] on code "Wallet" at bounding box center [347, 441] width 49 height 17
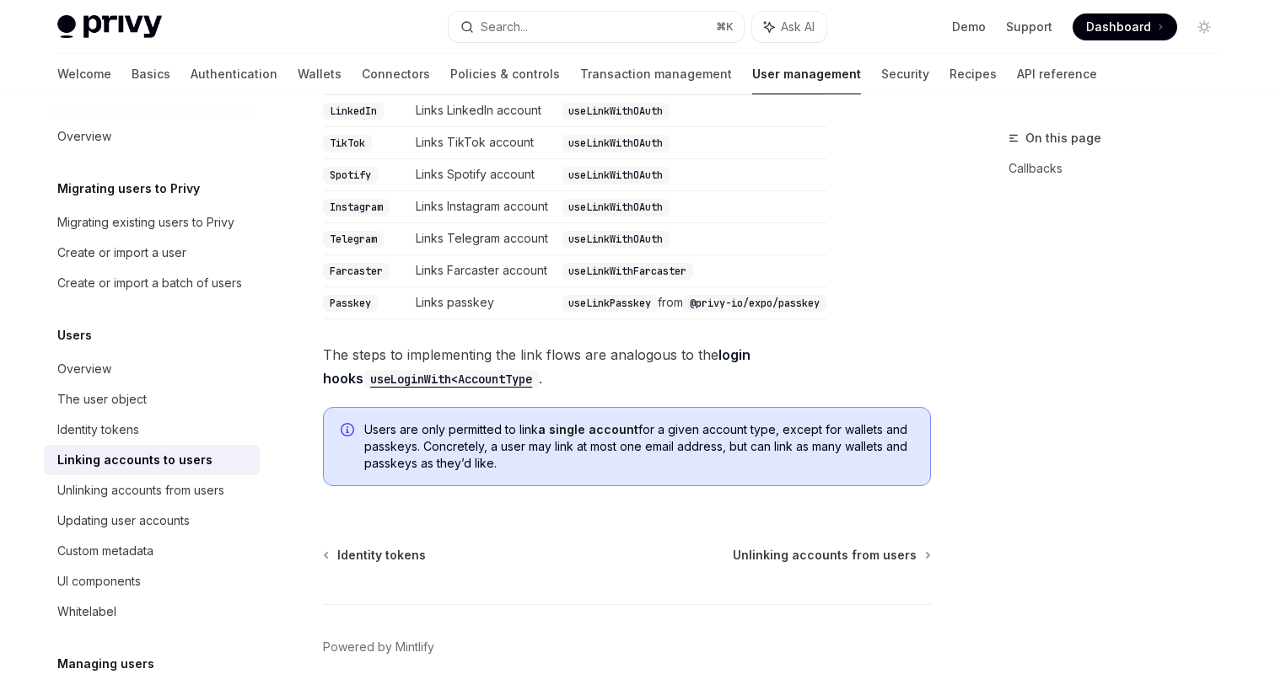
scroll to position [710, 0]
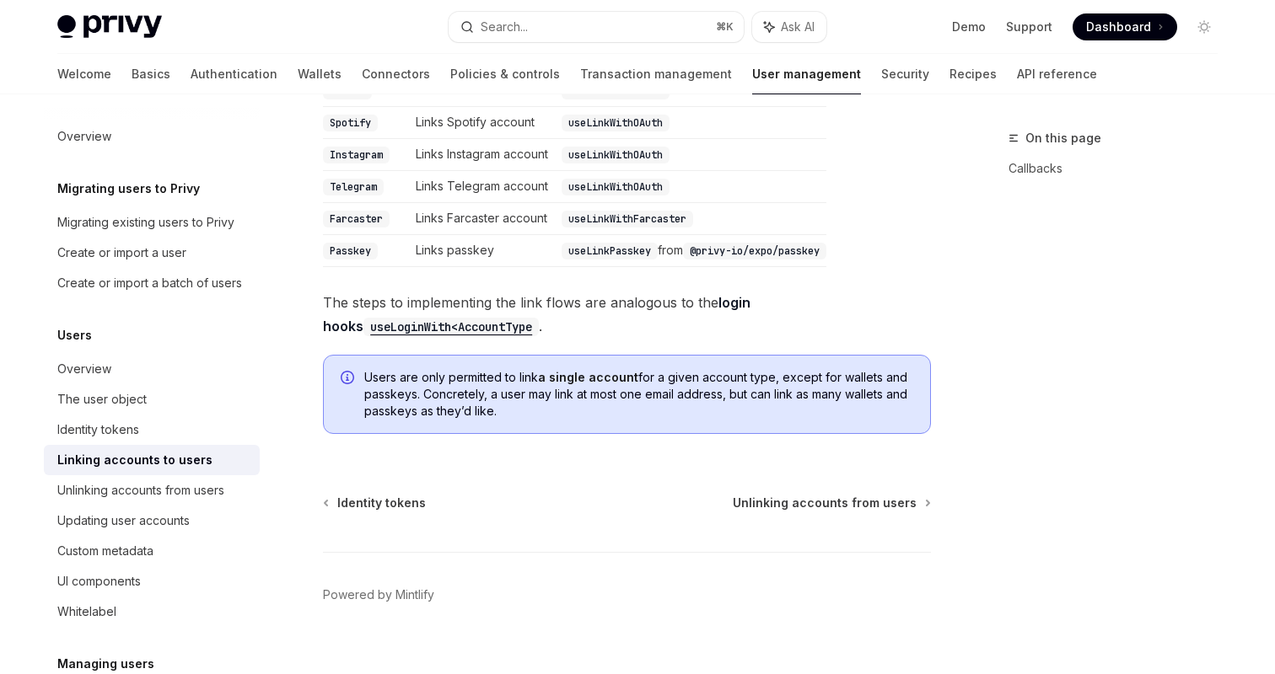
click at [473, 318] on code "useLoginWith<AccountType" at bounding box center [450, 327] width 175 height 19
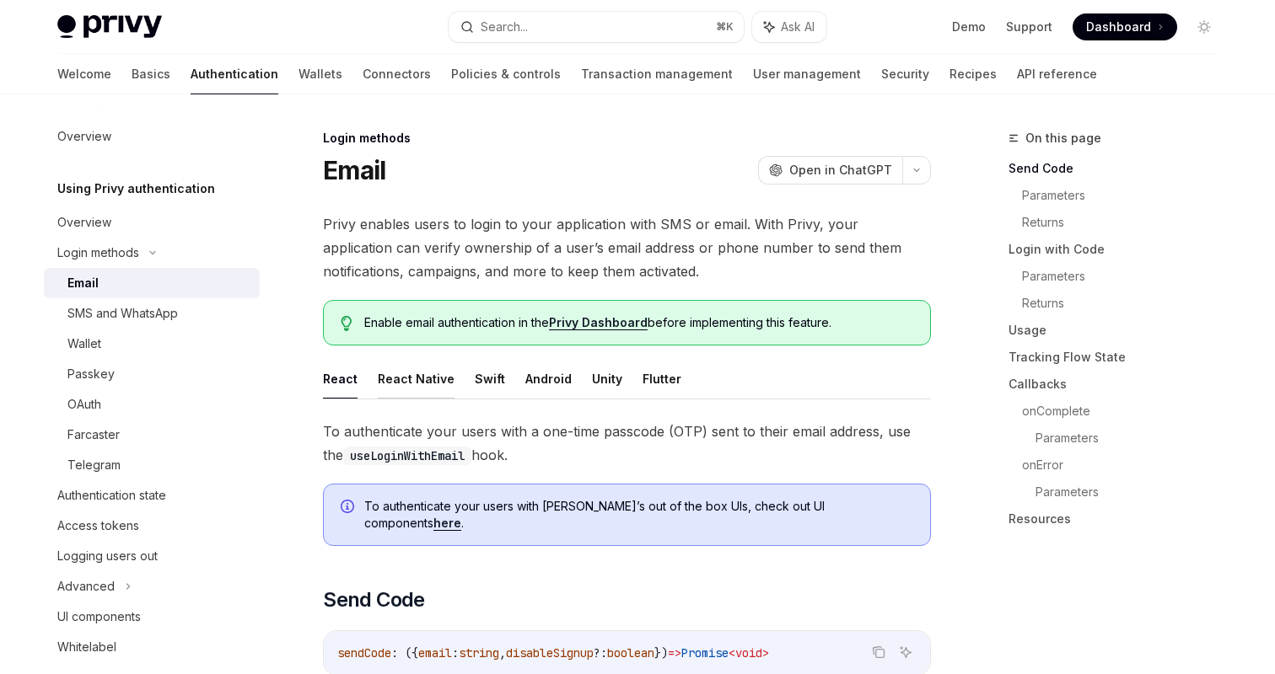
click at [412, 387] on button "React Native" at bounding box center [416, 379] width 77 height 40
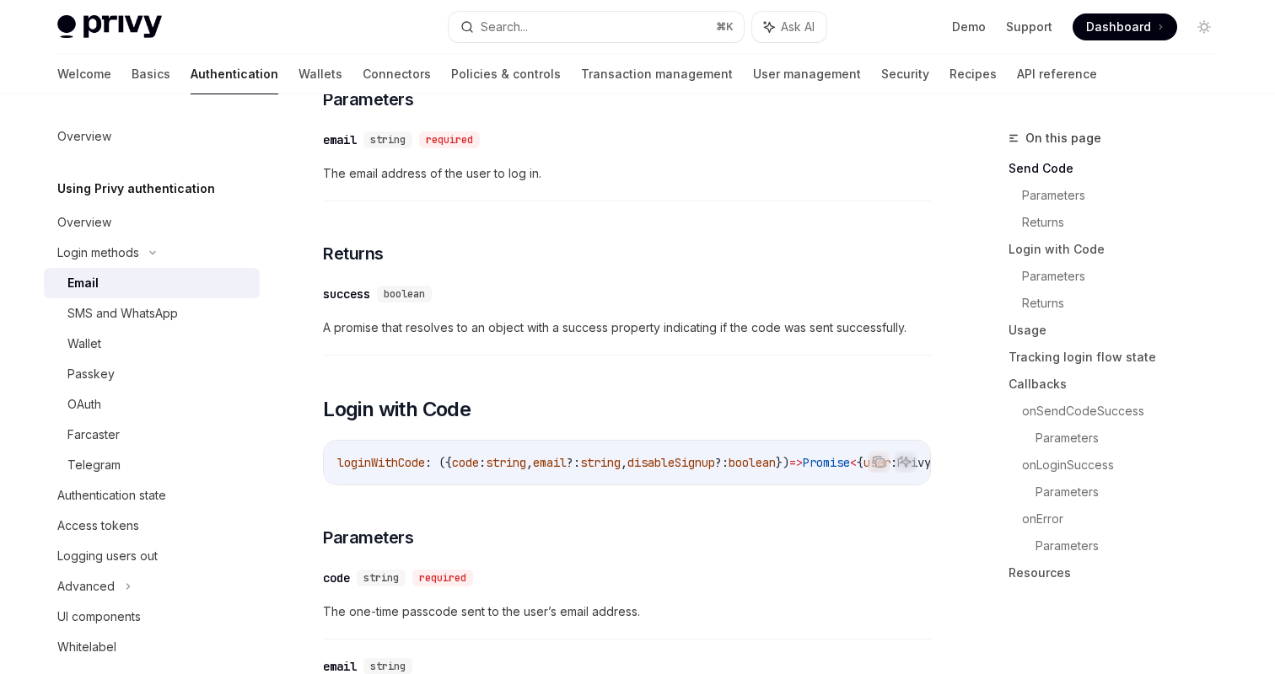
scroll to position [820, 0]
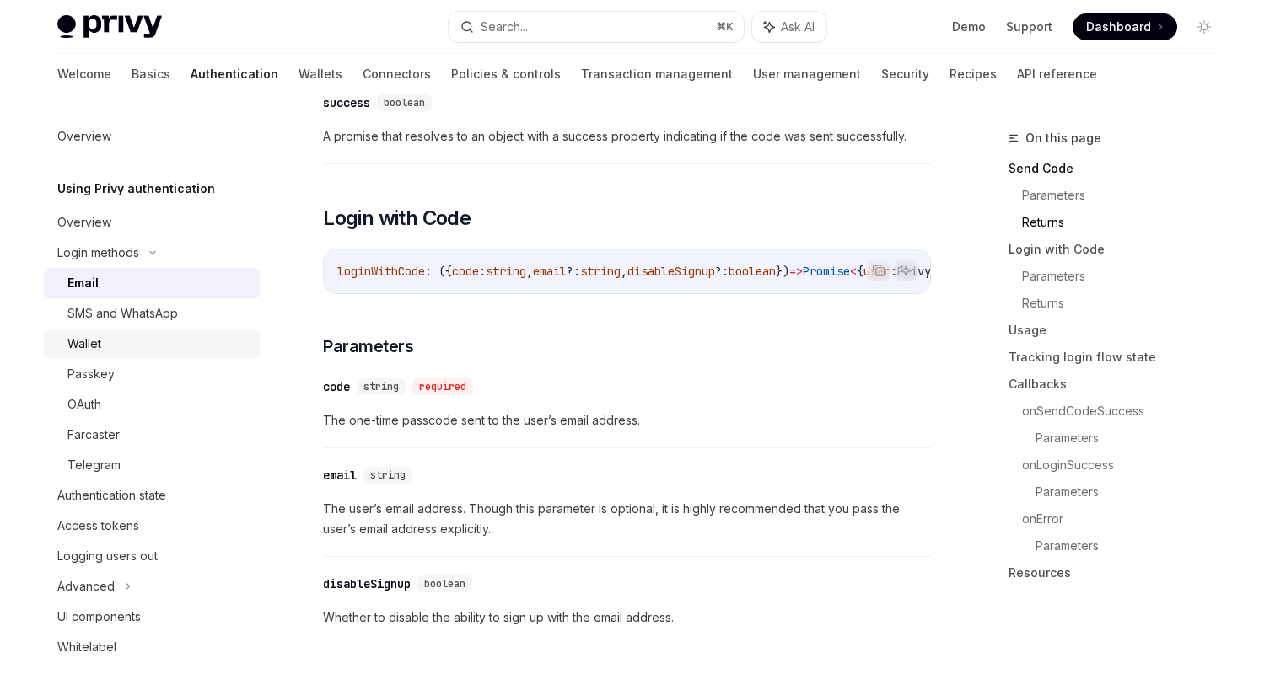
click at [162, 351] on div "Wallet" at bounding box center [158, 344] width 182 height 20
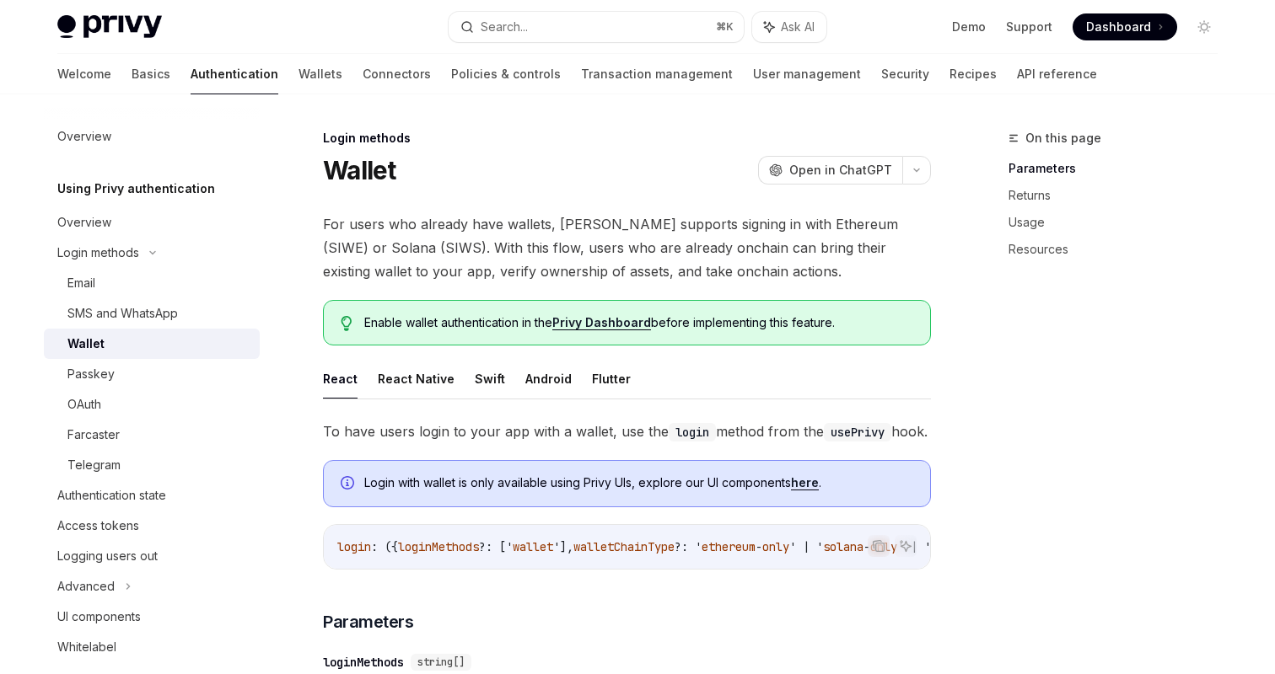
scroll to position [3, 0]
click at [424, 377] on button "React Native" at bounding box center [416, 377] width 77 height 40
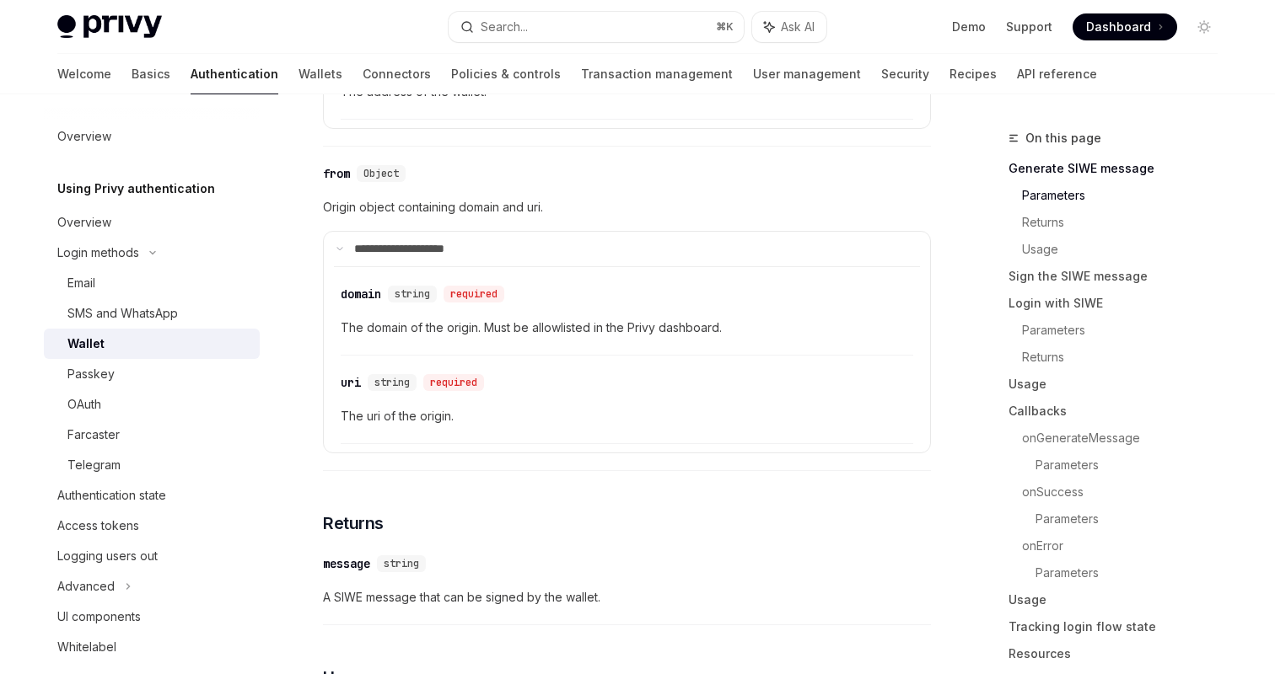
scroll to position [983, 0]
click at [446, 12] on span "The domain of the origin. Must be allowlisted in the Privy dashboard." at bounding box center [627, 2] width 572 height 20
click at [362, 295] on div "domain" at bounding box center [361, 292] width 40 height 17
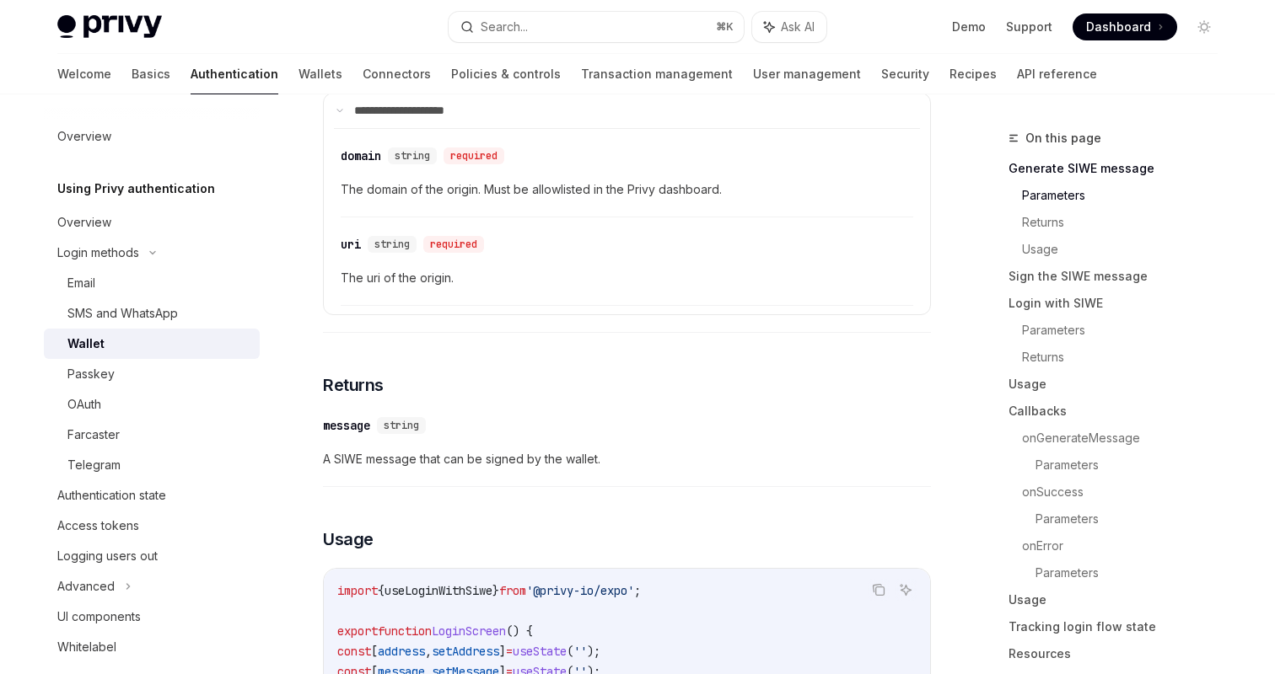
scroll to position [1126, 0]
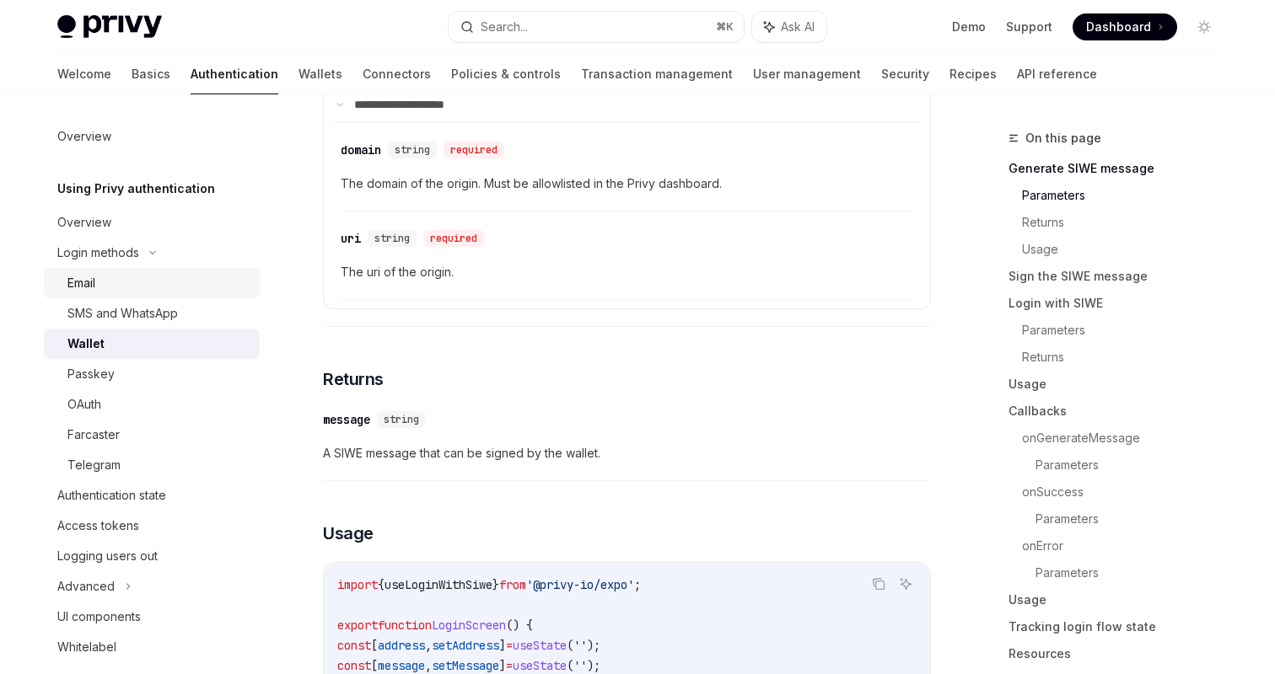
click at [129, 288] on div "Email" at bounding box center [158, 283] width 182 height 20
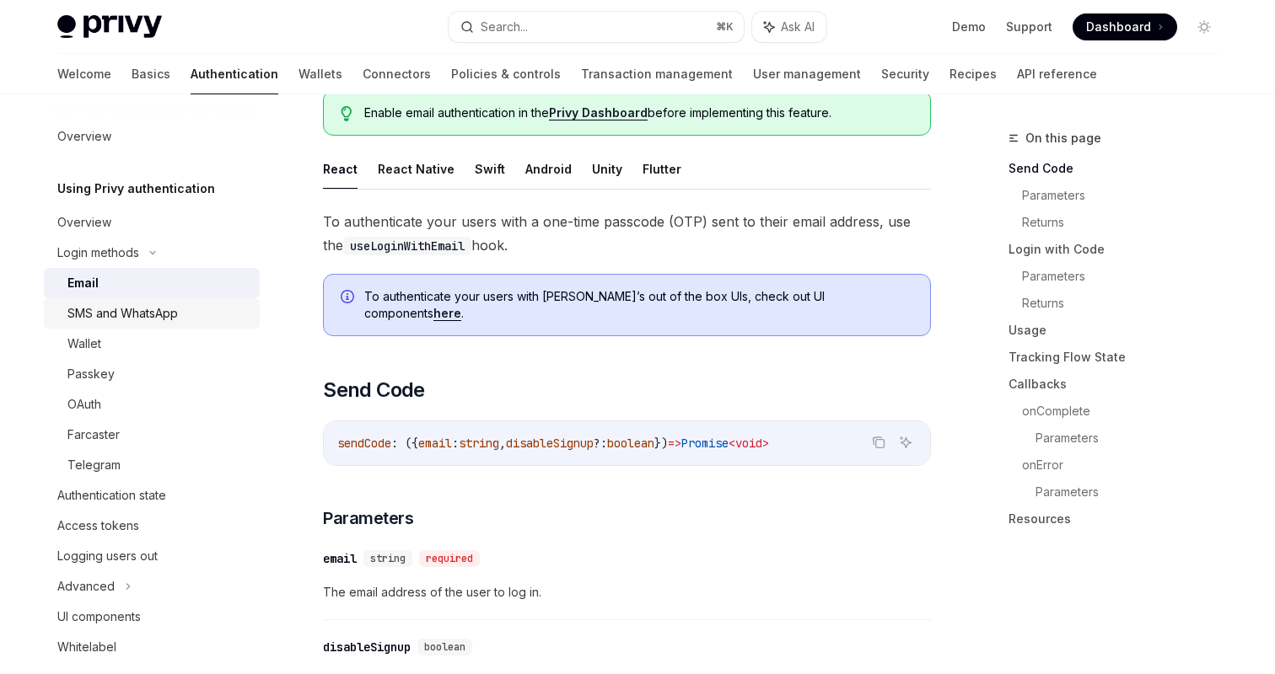
scroll to position [194, 0]
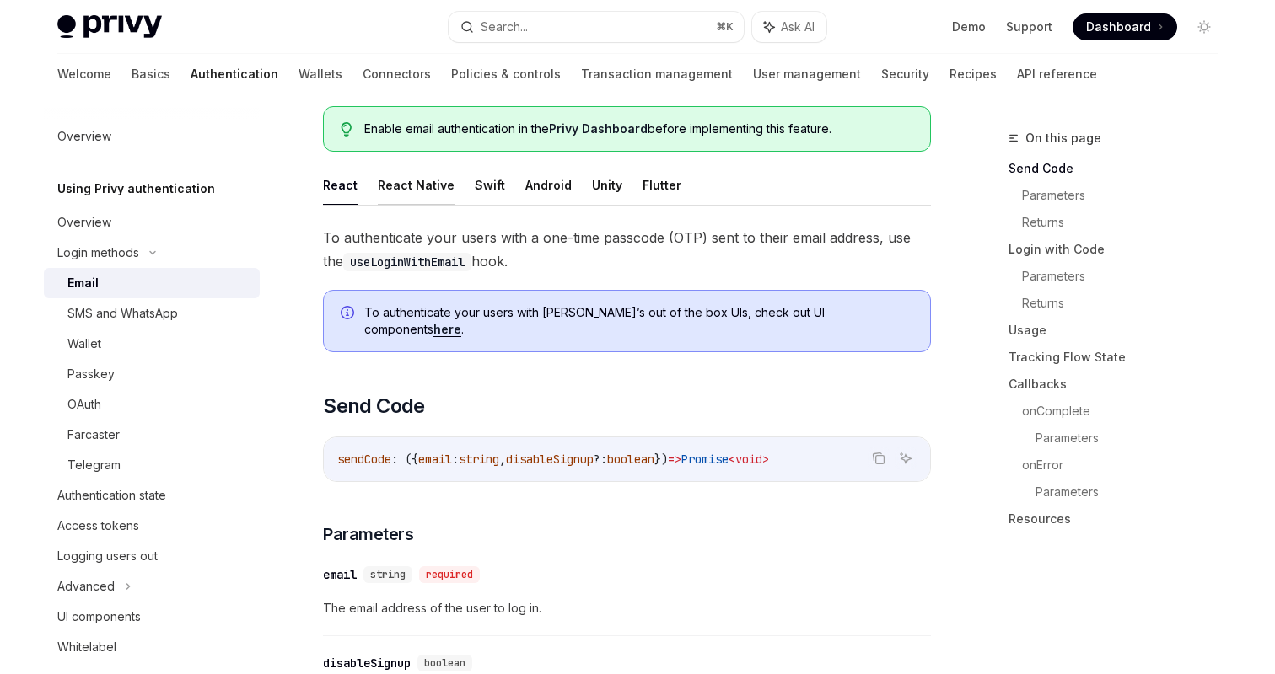
click at [425, 191] on button "React Native" at bounding box center [416, 185] width 77 height 40
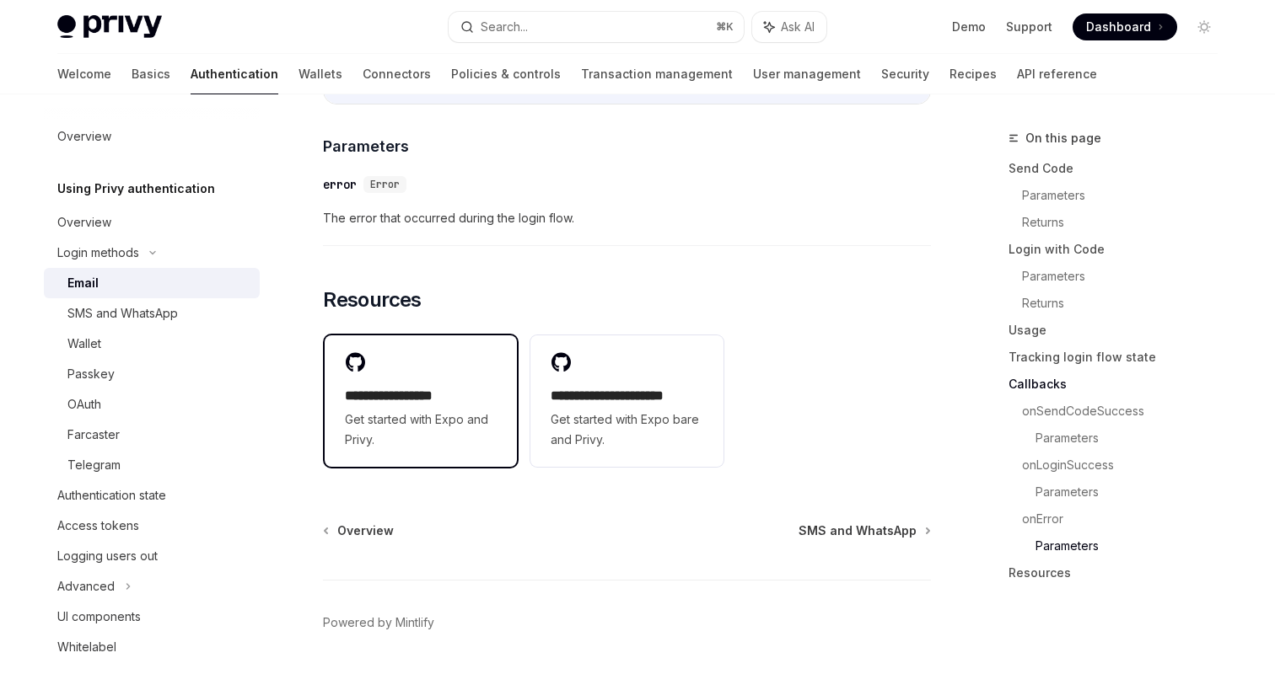
scroll to position [3399, 0]
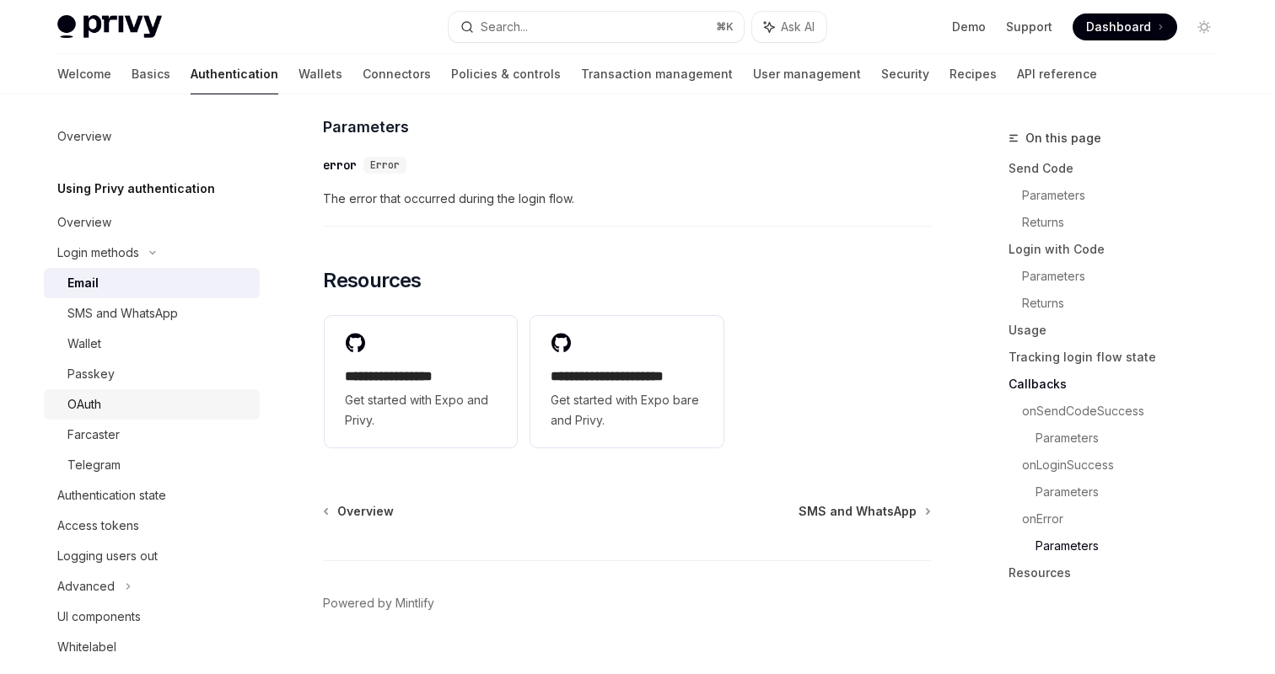
click at [127, 403] on div "OAuth" at bounding box center [158, 405] width 182 height 20
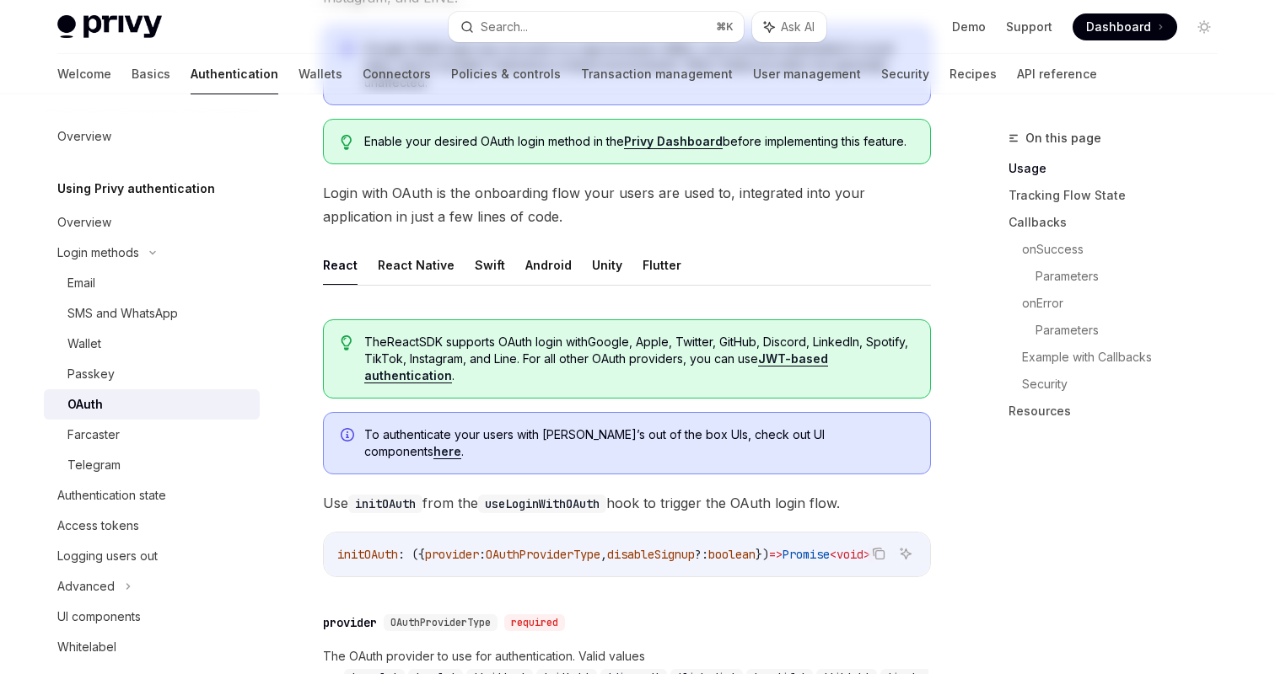
scroll to position [391, 0]
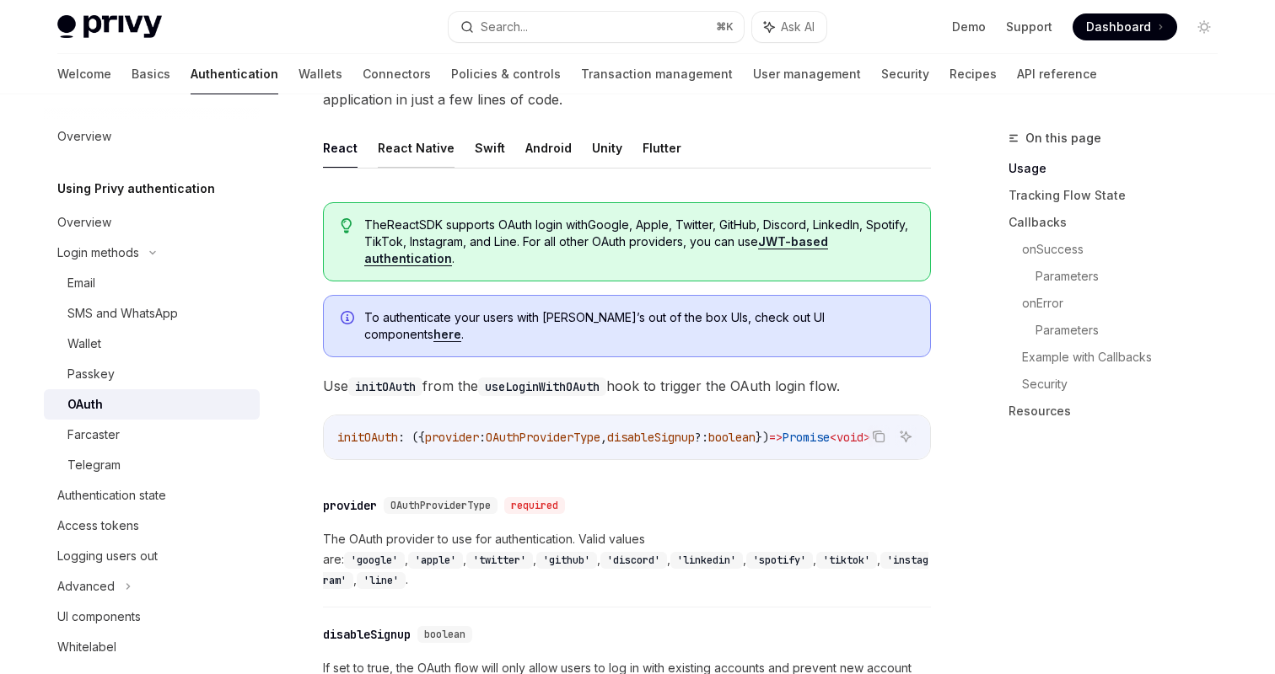
click at [413, 156] on button "React Native" at bounding box center [416, 148] width 77 height 40
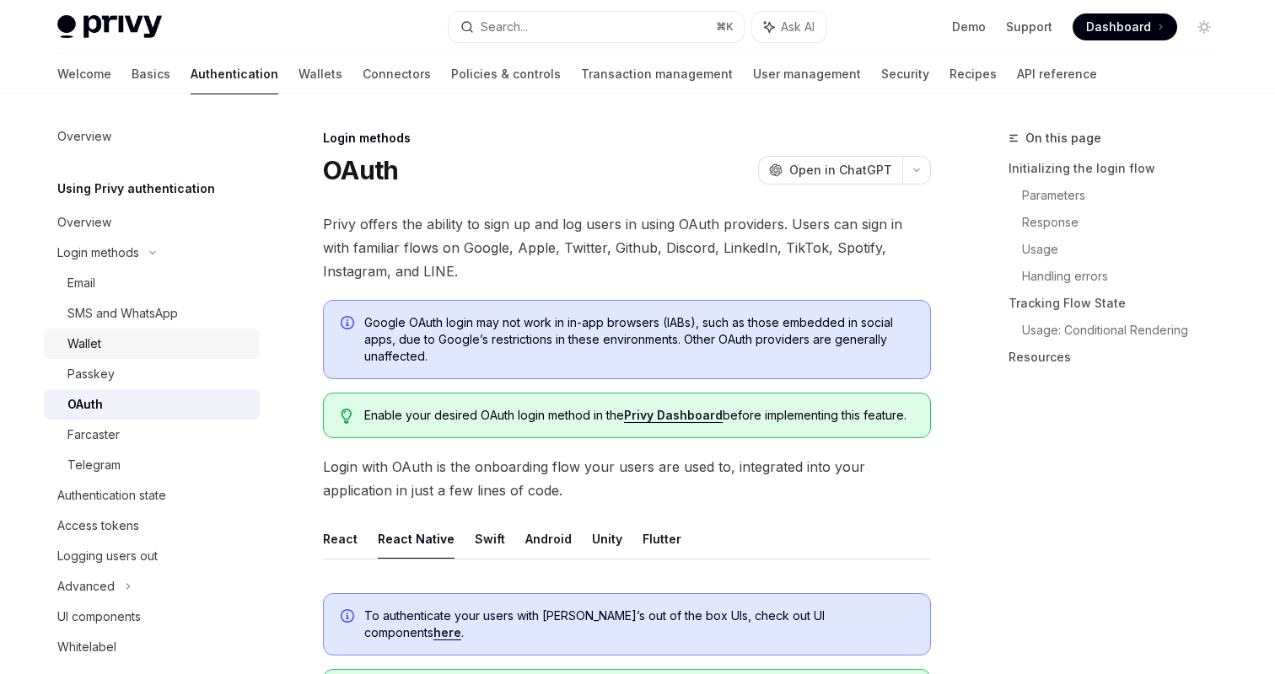
click at [113, 353] on div "Wallet" at bounding box center [158, 344] width 182 height 20
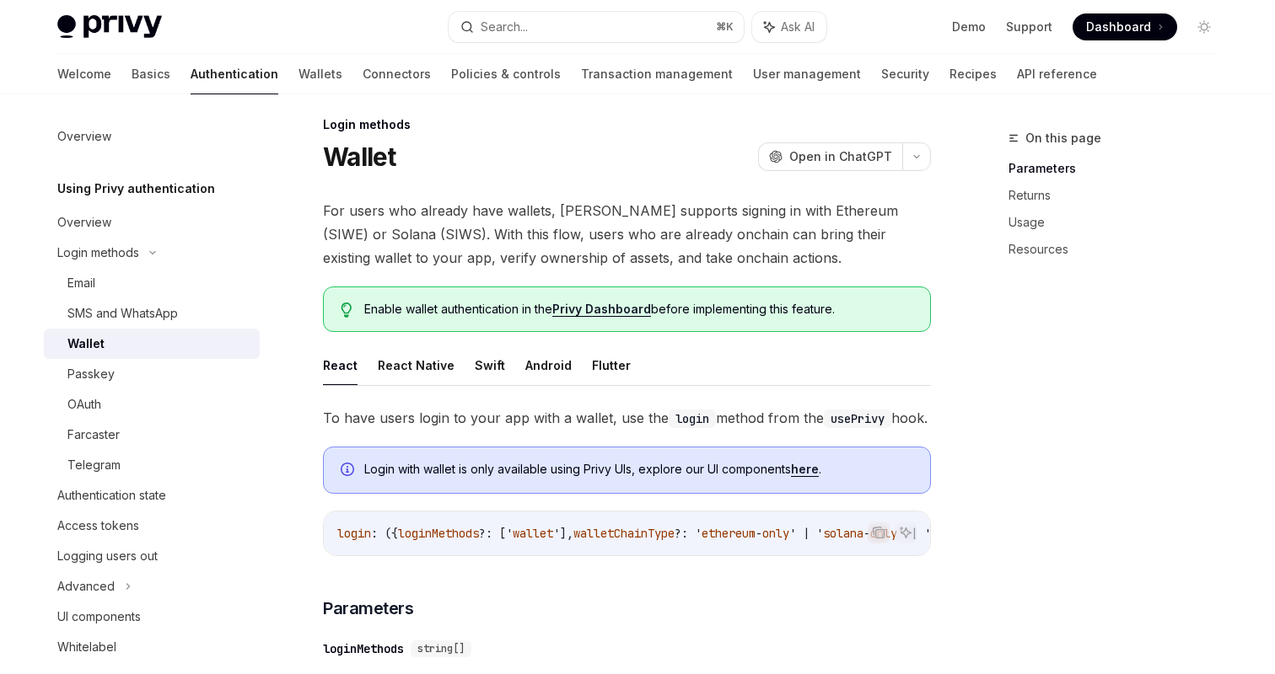
scroll to position [17, 0]
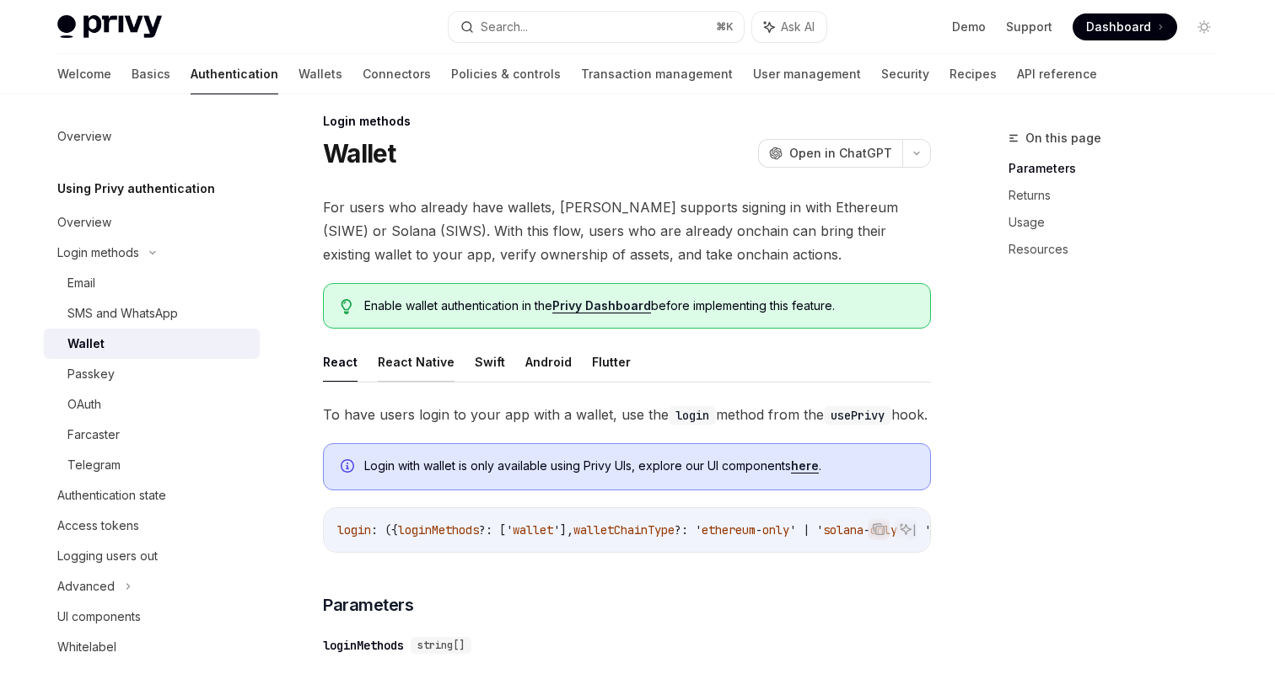
click at [418, 353] on button "React Native" at bounding box center [416, 362] width 77 height 40
type textarea "*"
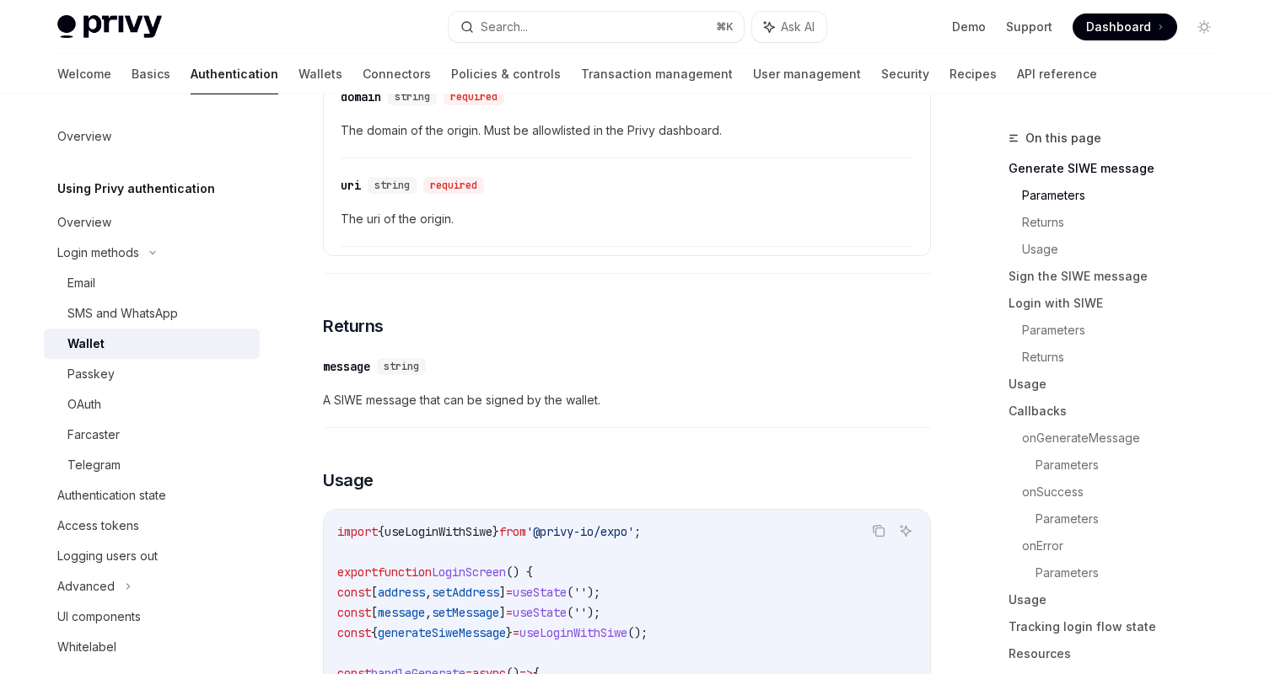
scroll to position [1165, 0]
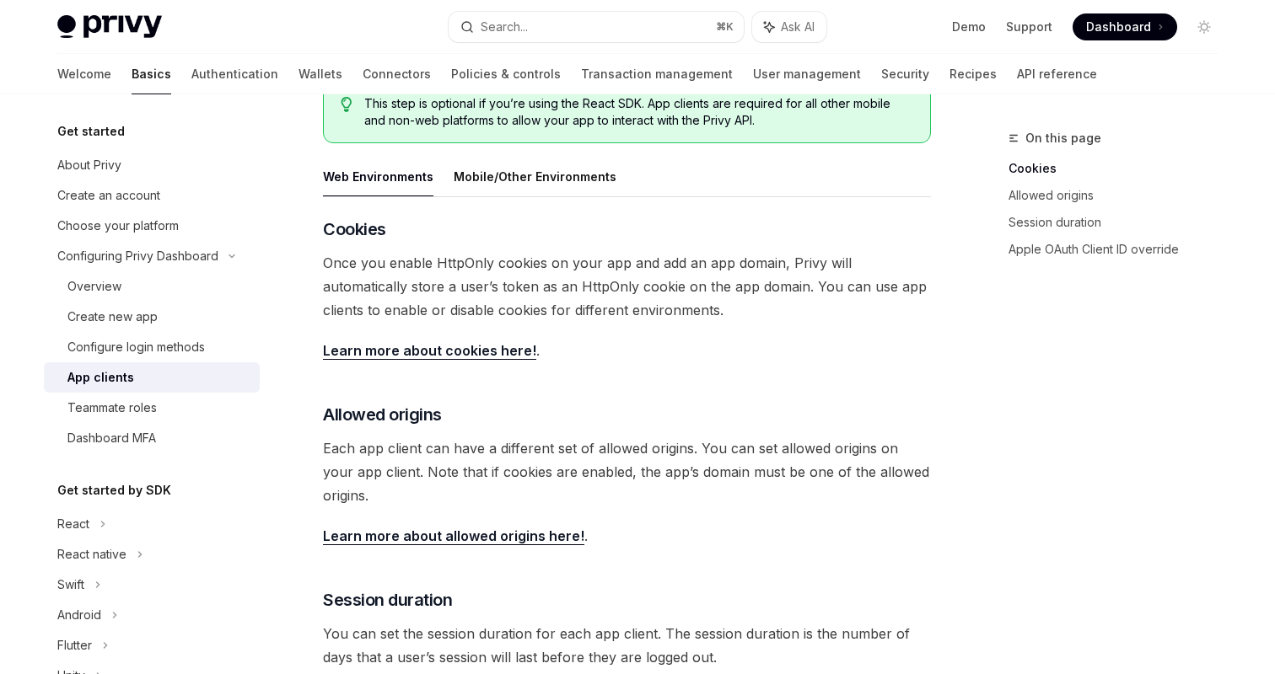
scroll to position [269, 0]
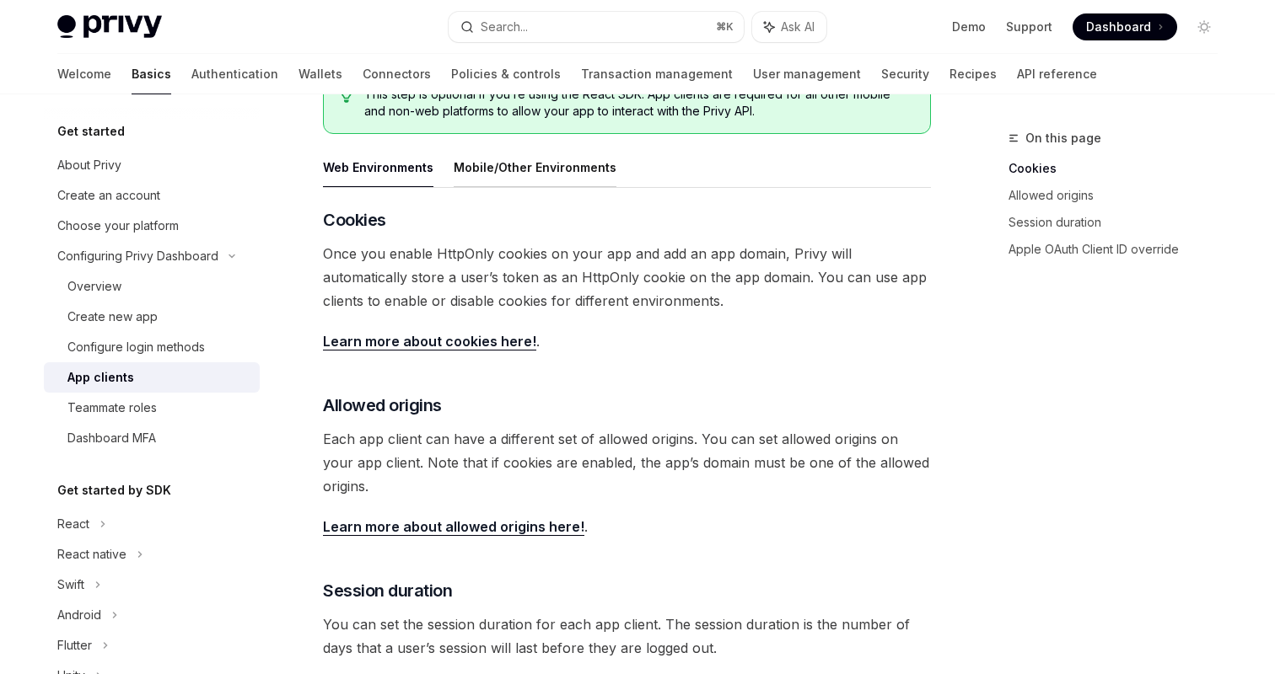
click at [499, 164] on button "Mobile/Other Environments" at bounding box center [535, 168] width 163 height 40
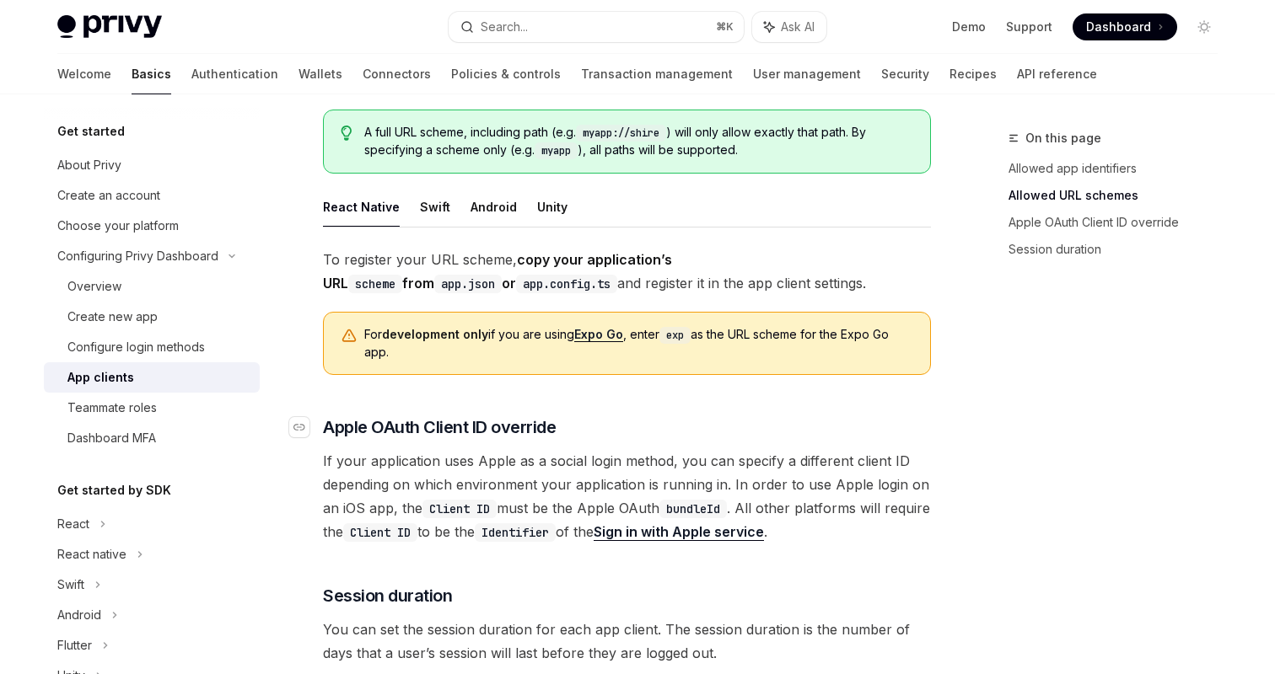
scroll to position [1110, 0]
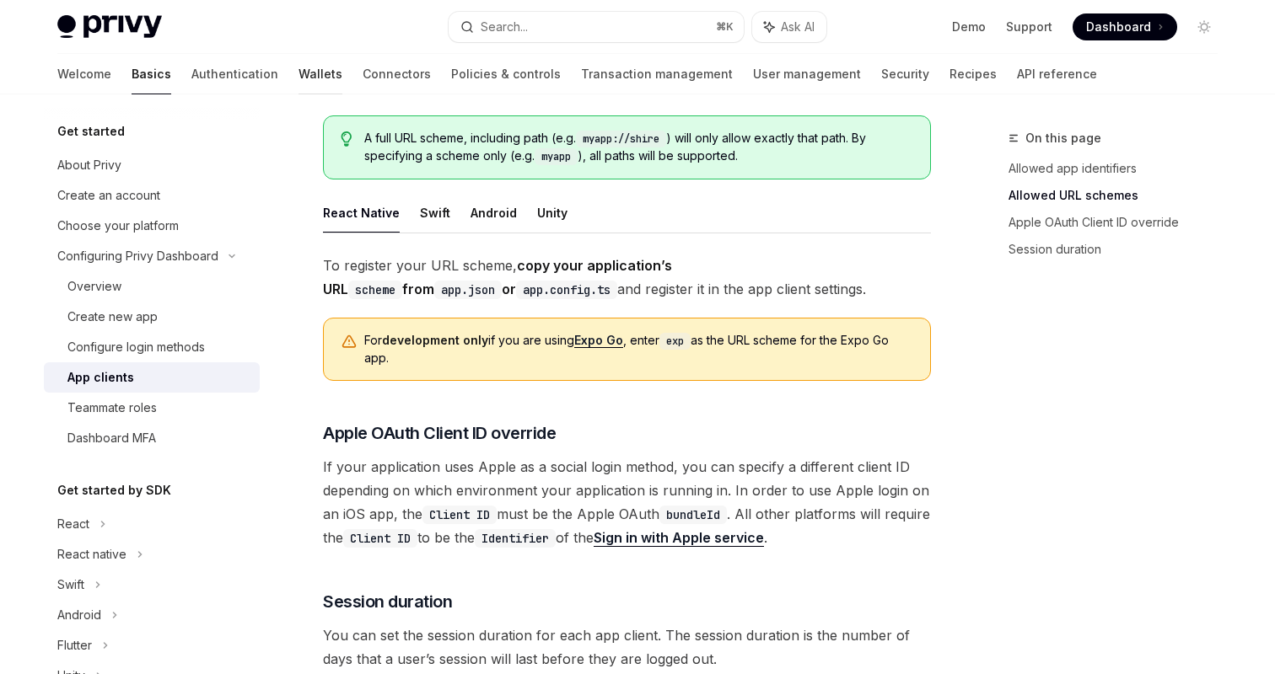
click at [298, 85] on link "Wallets" at bounding box center [320, 74] width 44 height 40
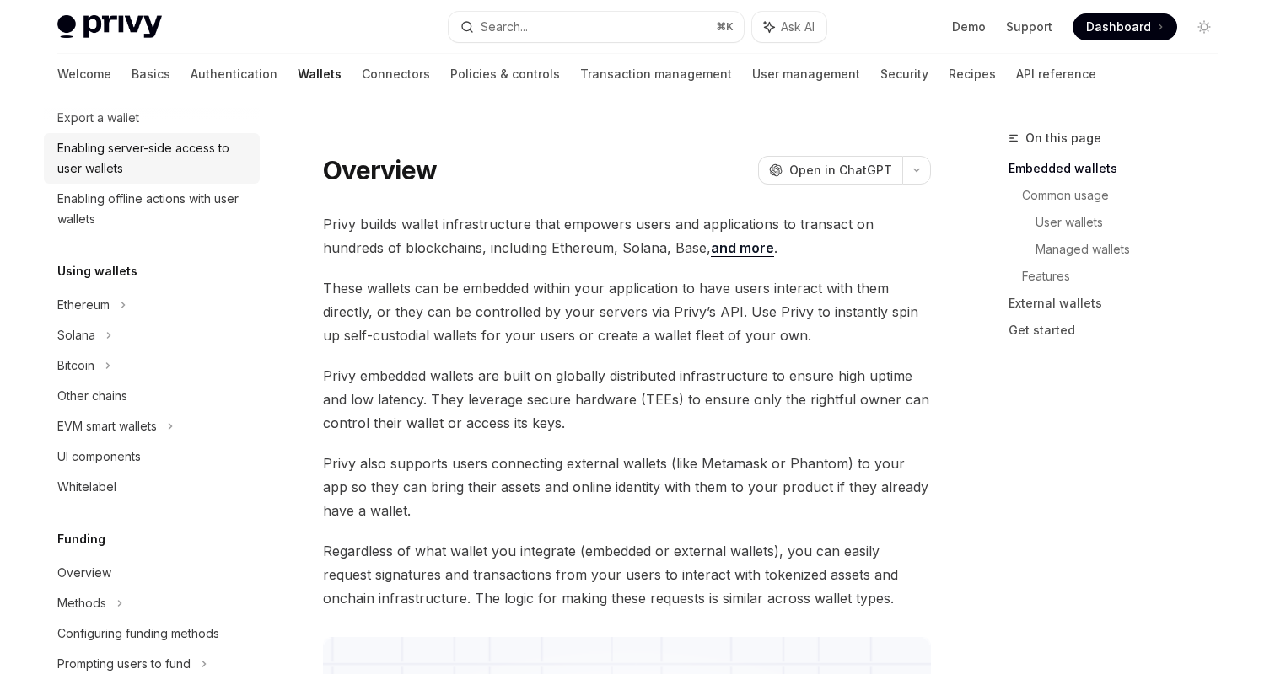
scroll to position [272, 0]
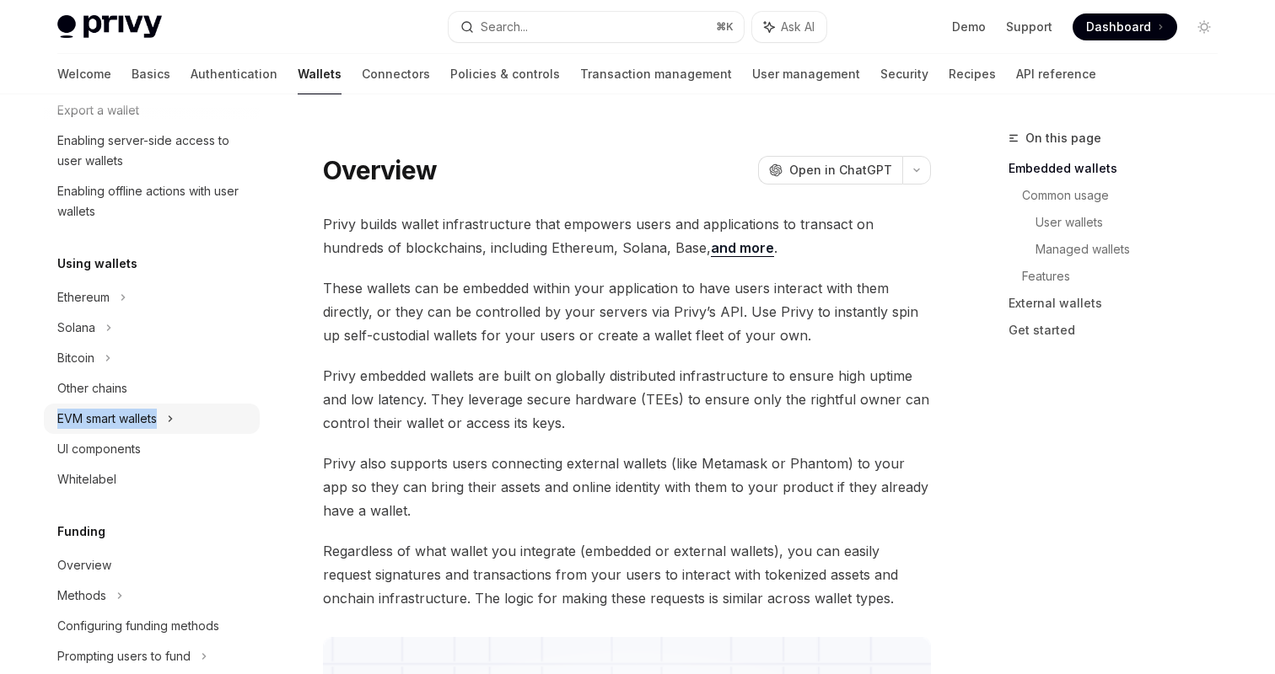
click at [163, 409] on div "EVM smart wallets" at bounding box center [152, 419] width 216 height 30
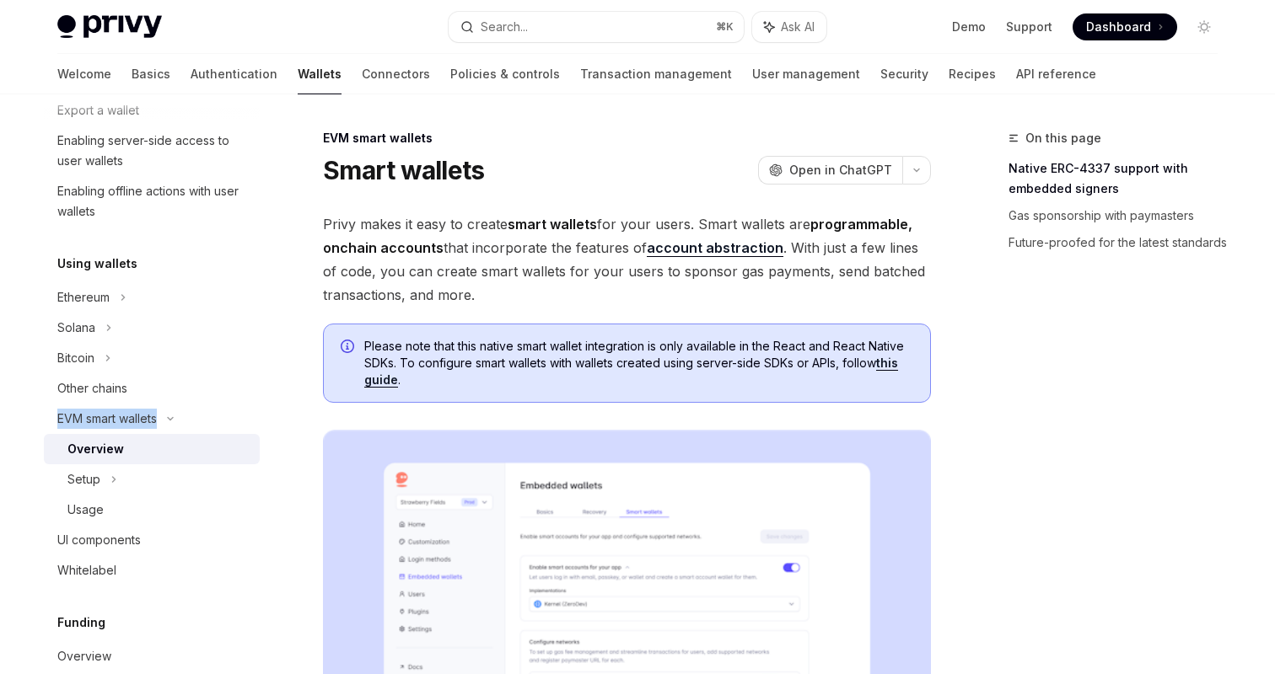
click at [147, 457] on div "Overview" at bounding box center [158, 449] width 182 height 20
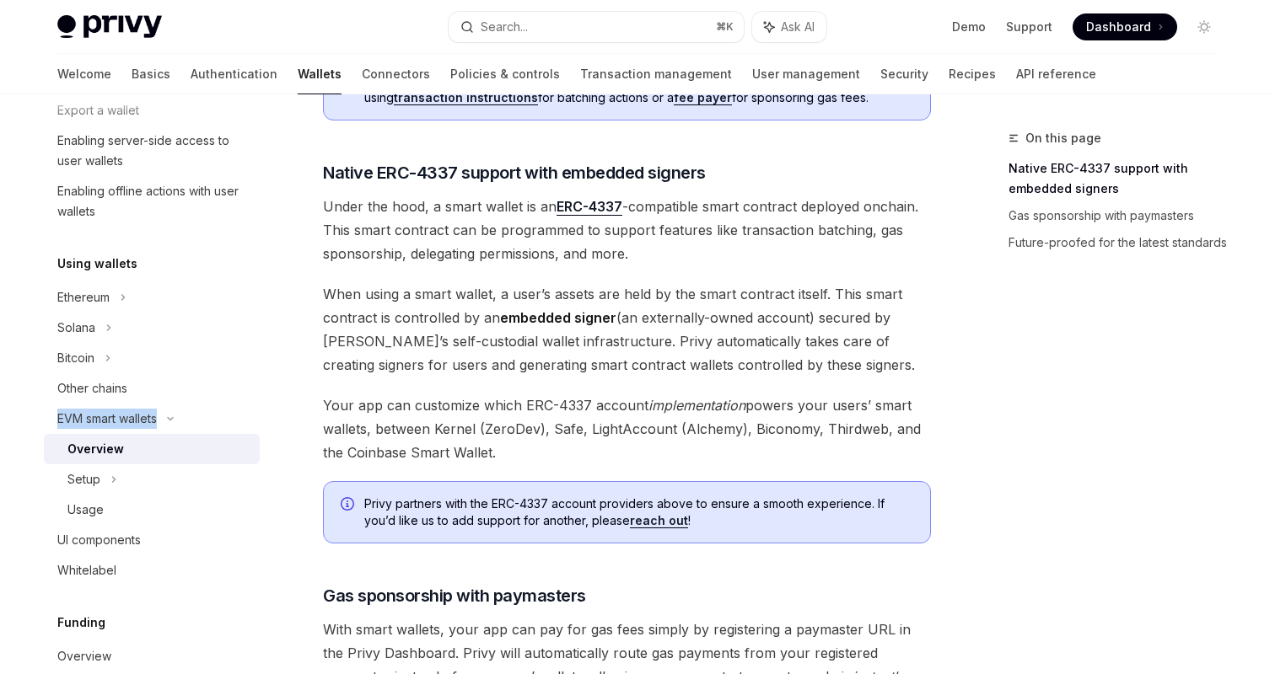
scroll to position [1349, 0]
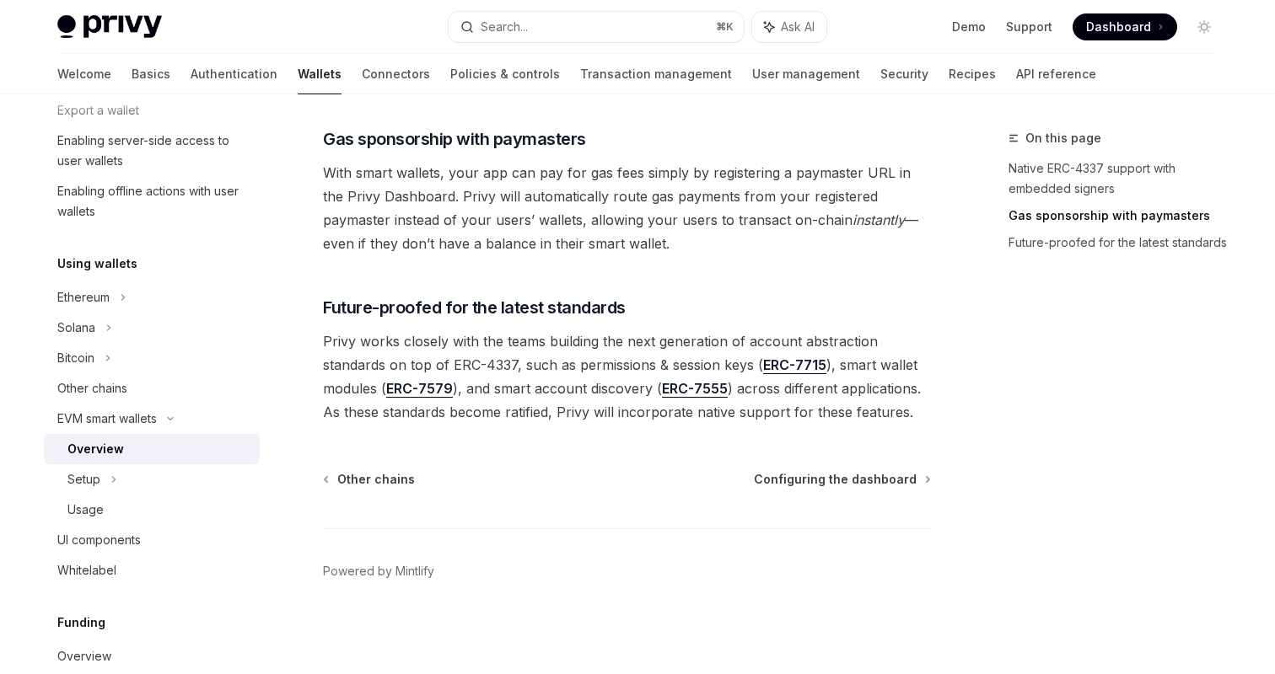
click at [835, 480] on span "Configuring the dashboard" at bounding box center [835, 479] width 163 height 17
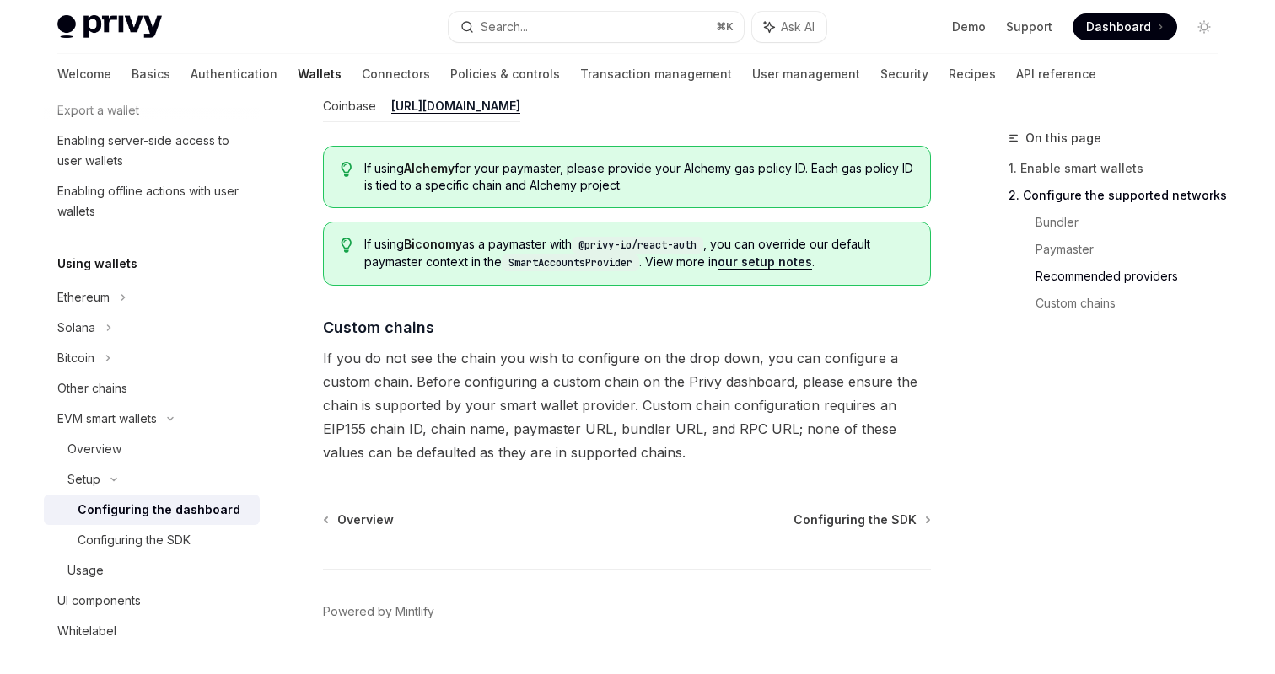
scroll to position [2335, 0]
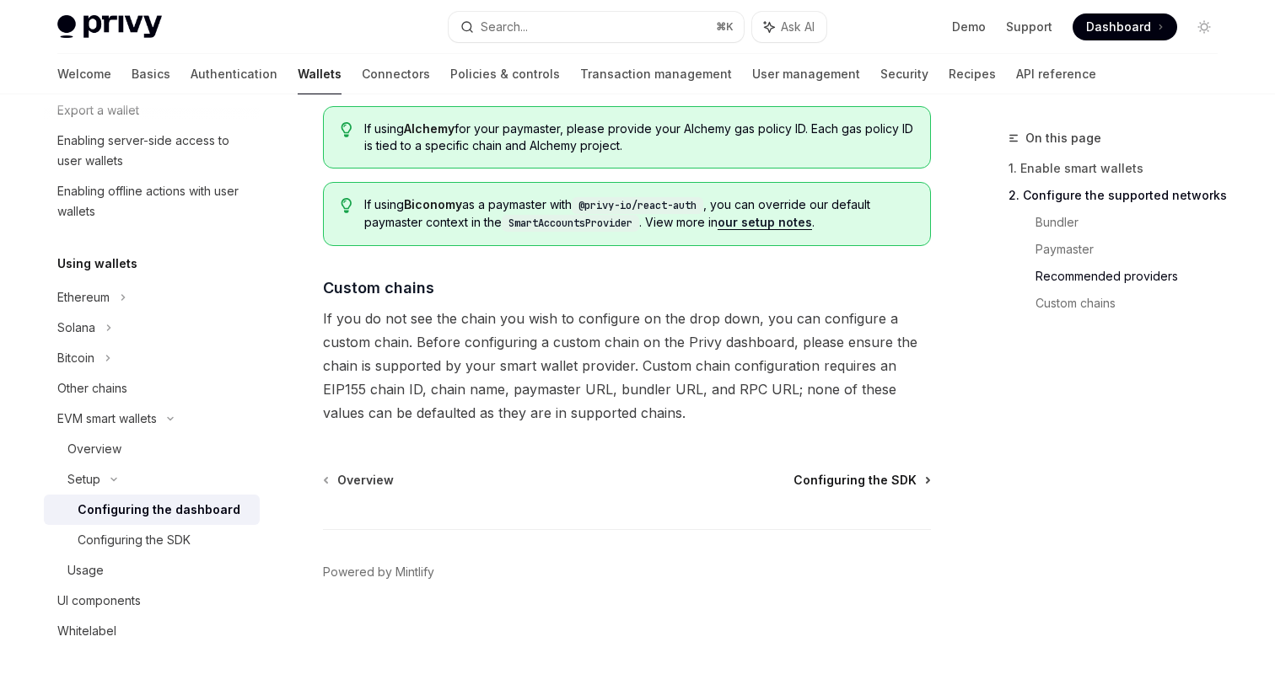
click at [866, 474] on span "Configuring the SDK" at bounding box center [854, 480] width 123 height 17
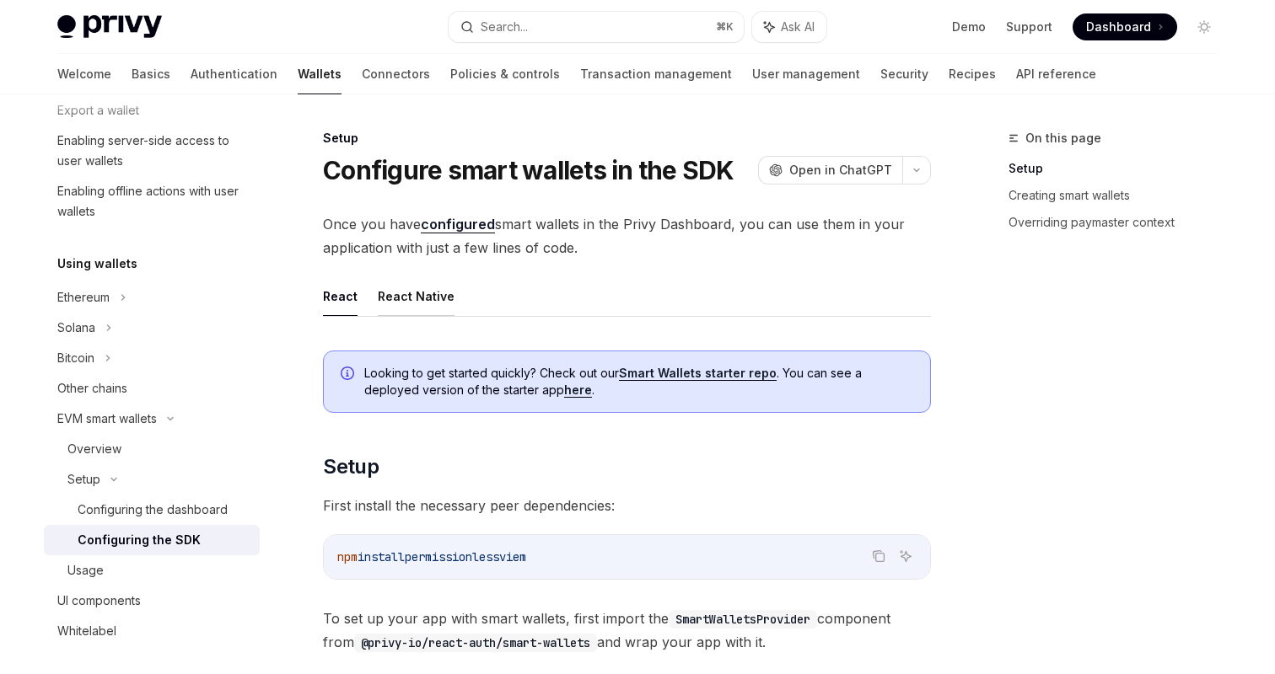
click at [433, 289] on button "React Native" at bounding box center [416, 297] width 77 height 40
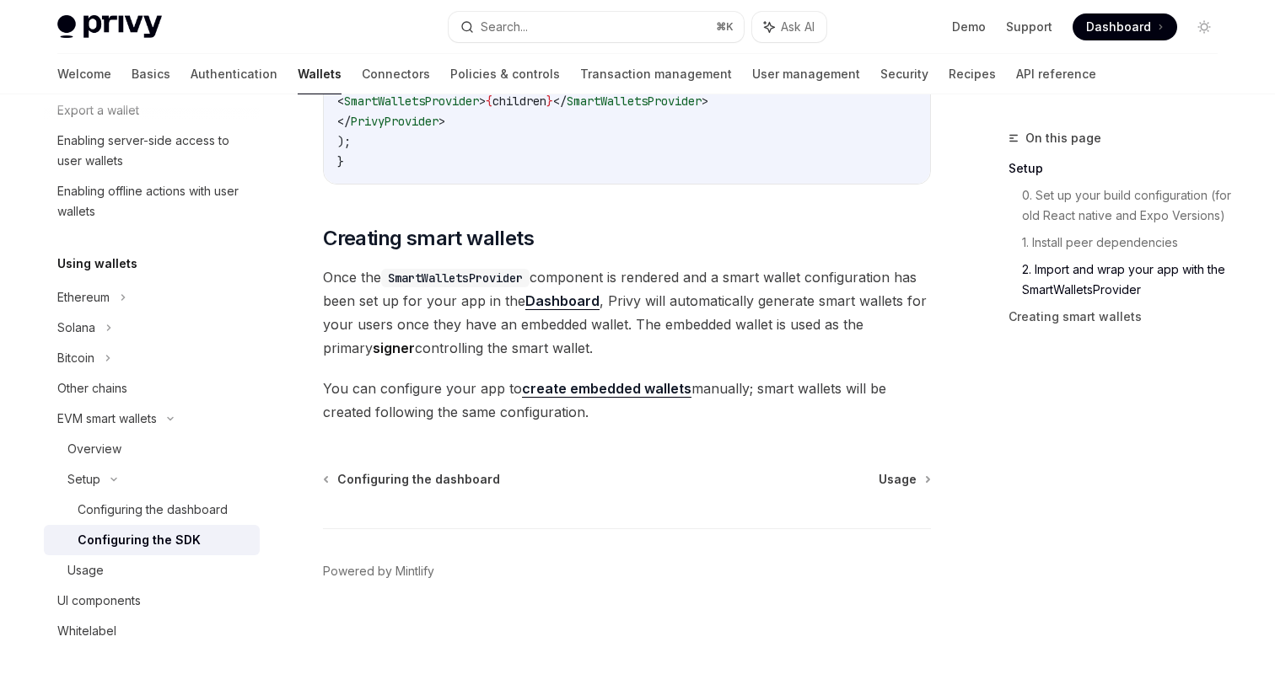
scroll to position [1519, 0]
click at [896, 479] on span "Usage" at bounding box center [898, 479] width 38 height 17
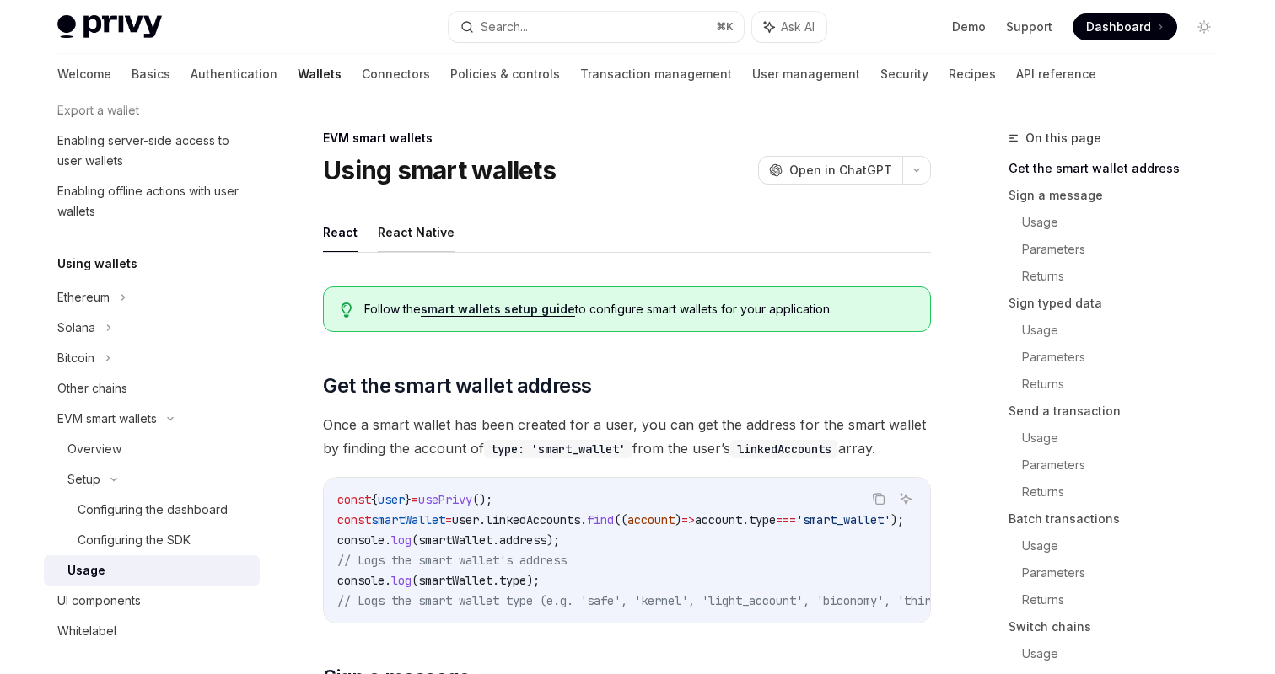
click at [396, 233] on button "React Native" at bounding box center [416, 232] width 77 height 40
type textarea "*"
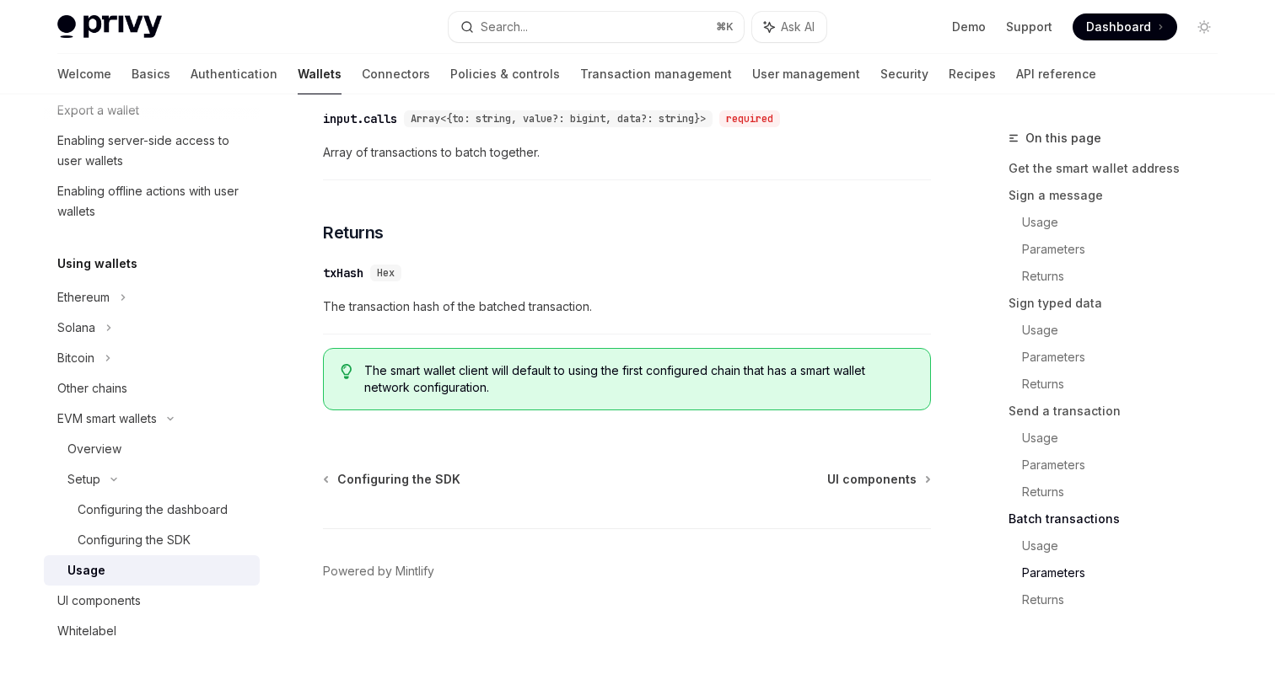
scroll to position [3837, 0]
